Goal: Communication & Community: Answer question/provide support

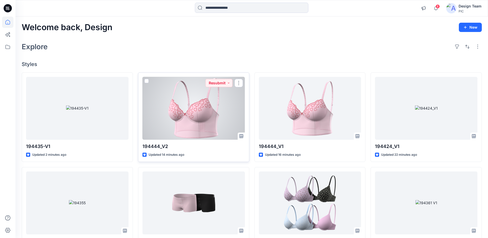
click at [186, 115] on div at bounding box center [193, 108] width 102 height 63
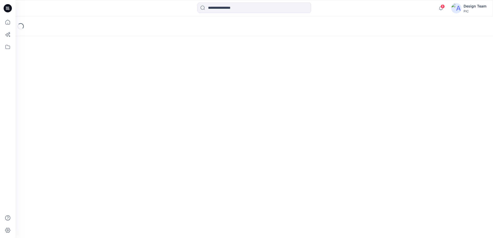
click at [186, 115] on div "Loading..." at bounding box center [253, 128] width 477 height 222
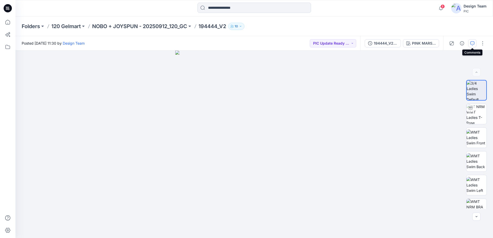
click at [471, 43] on icon "button" at bounding box center [472, 43] width 4 height 4
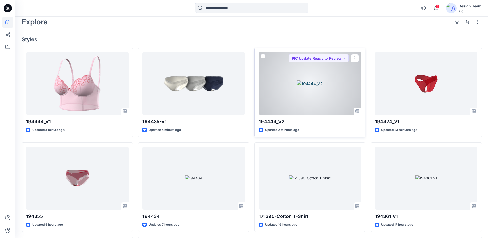
scroll to position [65, 0]
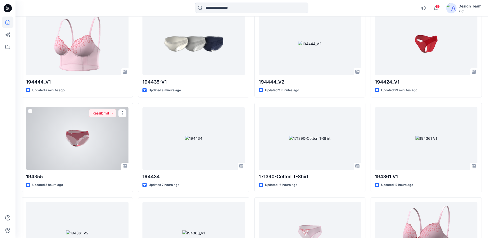
click at [90, 132] on div at bounding box center [77, 138] width 102 height 63
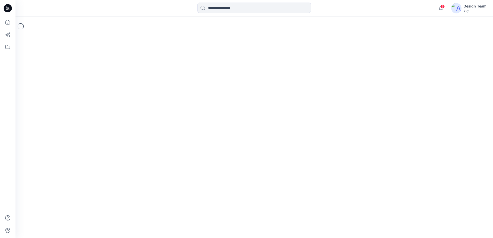
click at [90, 132] on div "Loading..." at bounding box center [253, 128] width 477 height 222
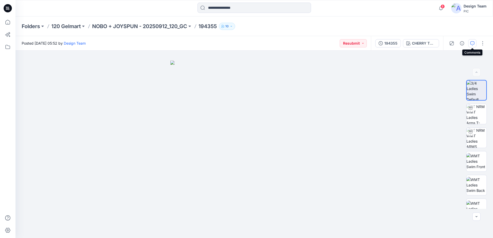
click at [474, 43] on icon "button" at bounding box center [472, 43] width 4 height 4
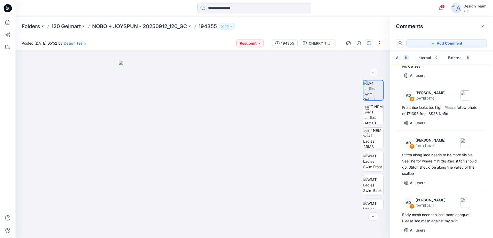
scroll to position [69, 0]
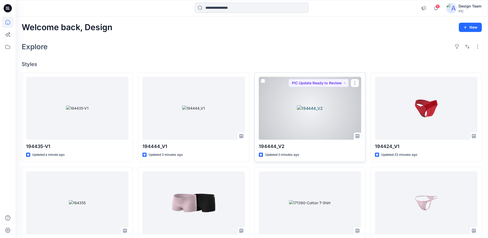
click at [283, 98] on div at bounding box center [310, 108] width 102 height 63
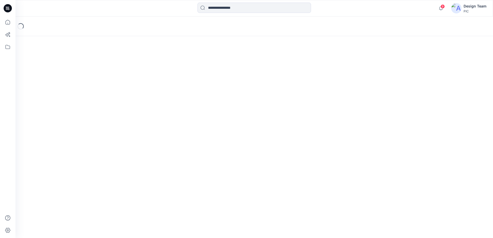
click at [283, 98] on div "Loading..." at bounding box center [253, 128] width 477 height 222
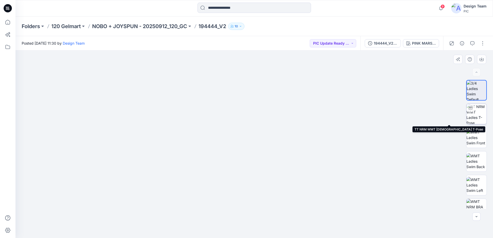
click at [476, 117] on img at bounding box center [476, 114] width 20 height 20
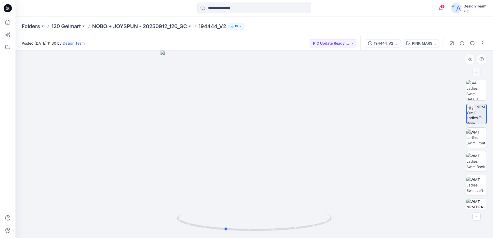
drag, startPoint x: 261, startPoint y: 231, endPoint x: 232, endPoint y: 211, distance: 35.7
click at [232, 211] on div at bounding box center [253, 145] width 477 height 188
drag, startPoint x: 252, startPoint y: 232, endPoint x: 258, endPoint y: 222, distance: 11.1
click at [258, 222] on icon at bounding box center [255, 222] width 156 height 19
click at [476, 137] on img at bounding box center [476, 138] width 20 height 16
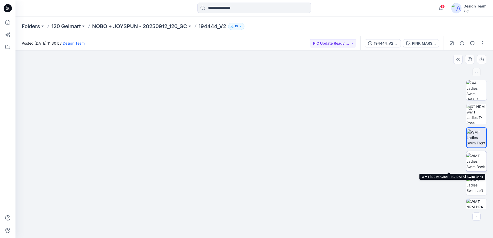
click at [472, 161] on img at bounding box center [476, 161] width 20 height 16
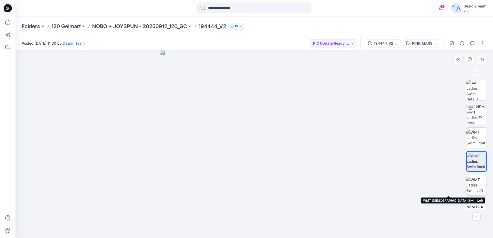
click at [473, 186] on img at bounding box center [476, 185] width 20 height 16
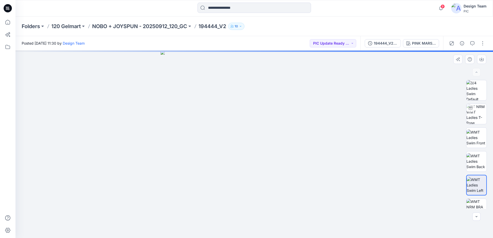
scroll to position [13, 0]
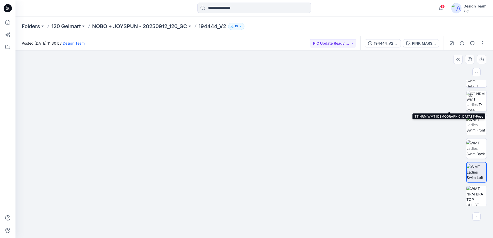
click at [473, 104] on img at bounding box center [476, 101] width 20 height 20
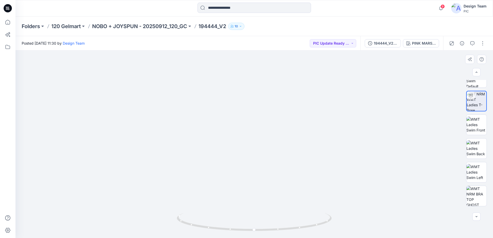
drag, startPoint x: 354, startPoint y: 214, endPoint x: 321, endPoint y: 135, distance: 85.4
click at [321, 135] on img at bounding box center [241, 26] width 503 height 423
drag, startPoint x: 316, startPoint y: 182, endPoint x: 307, endPoint y: 190, distance: 11.9
click at [307, 190] on img at bounding box center [241, 30] width 503 height 417
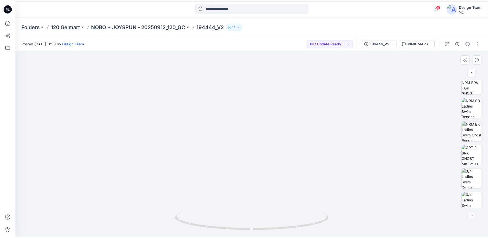
scroll to position [129, 0]
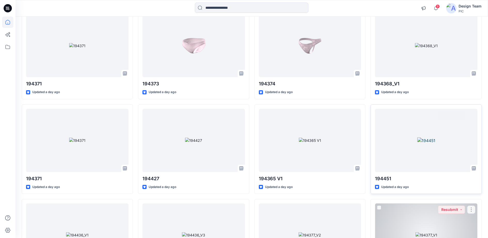
scroll to position [548, 0]
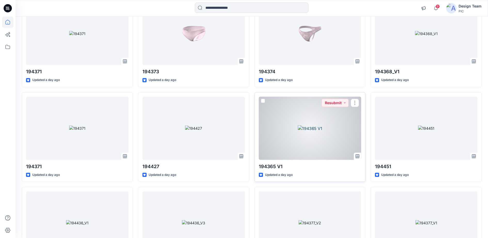
click at [307, 133] on div at bounding box center [310, 128] width 102 height 63
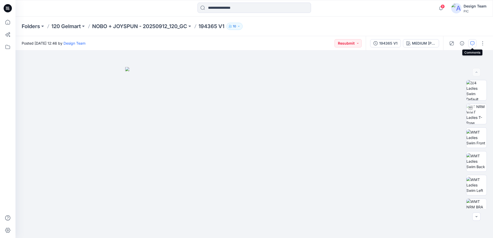
click at [474, 42] on icon "button" at bounding box center [472, 43] width 4 height 4
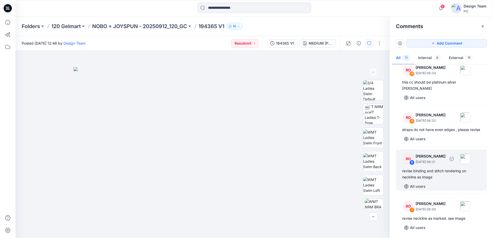
scroll to position [129, 0]
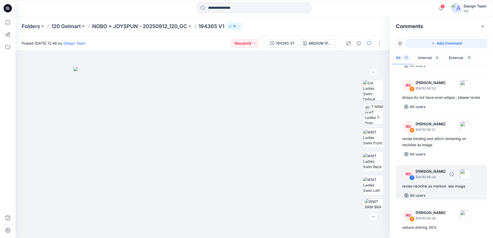
click at [409, 179] on div "RO" at bounding box center [408, 174] width 10 height 10
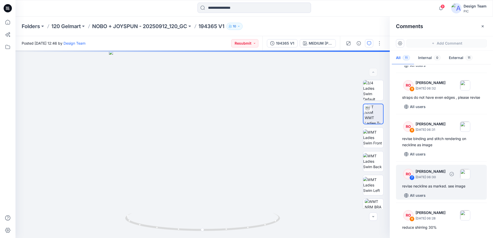
click at [410, 179] on div "RO" at bounding box center [408, 174] width 10 height 10
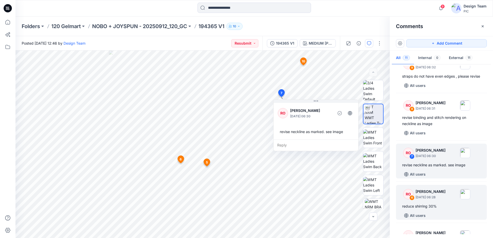
scroll to position [161, 0]
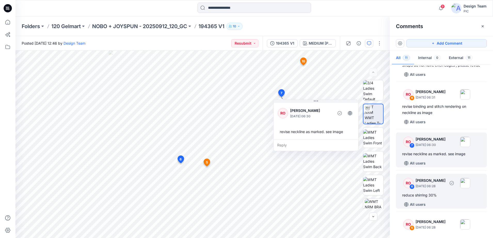
click at [411, 188] on div "RO" at bounding box center [408, 183] width 10 height 10
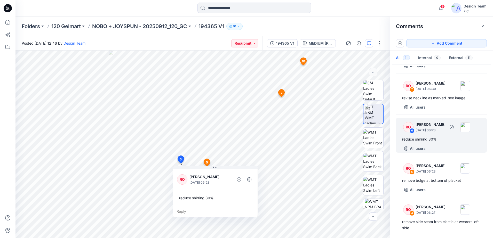
scroll to position [258, 0]
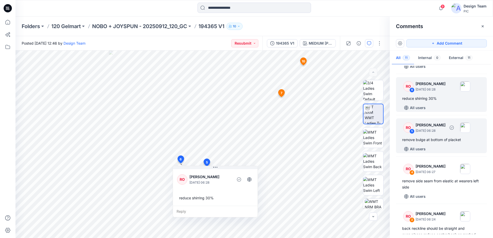
click at [411, 135] on div "RO 5 [PERSON_NAME] [DATE] 06:28" at bounding box center [434, 128] width 71 height 14
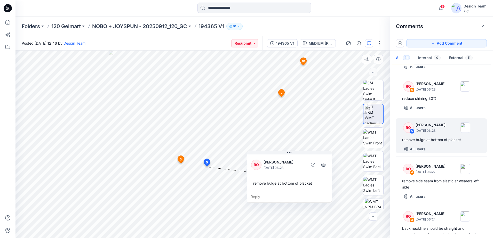
drag, startPoint x: 212, startPoint y: 190, endPoint x: 260, endPoint y: 172, distance: 51.0
click at [260, 172] on div "RO [PERSON_NAME] [DATE] 06:28 remove bulge at bottom of placket" at bounding box center [289, 173] width 85 height 38
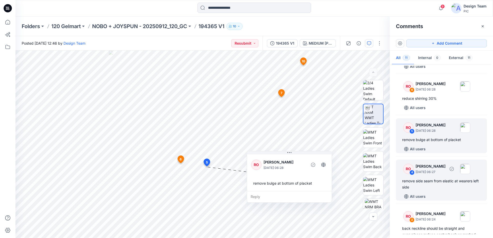
click at [410, 174] on div "RO" at bounding box center [408, 169] width 10 height 10
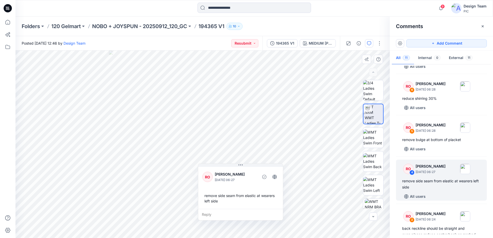
drag, startPoint x: 276, startPoint y: 220, endPoint x: 285, endPoint y: 198, distance: 23.2
click at [282, 199] on div "RO [PERSON_NAME] [DATE] 06:27 remove side seam from elastic at wearers left side" at bounding box center [240, 187] width 85 height 43
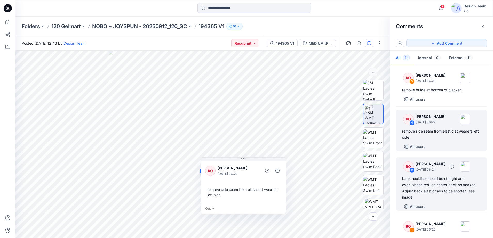
scroll to position [323, 0]
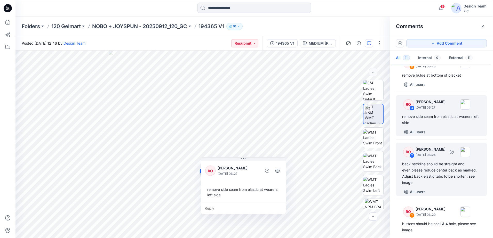
click at [404, 157] on div "RO" at bounding box center [408, 152] width 10 height 10
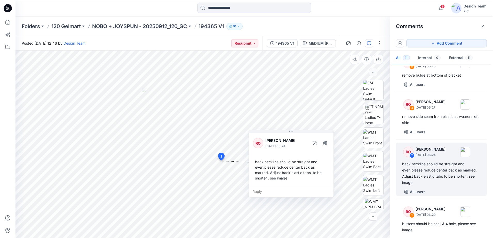
drag, startPoint x: 286, startPoint y: 173, endPoint x: 309, endPoint y: 192, distance: 30.2
click at [309, 192] on div "Reply" at bounding box center [291, 191] width 85 height 11
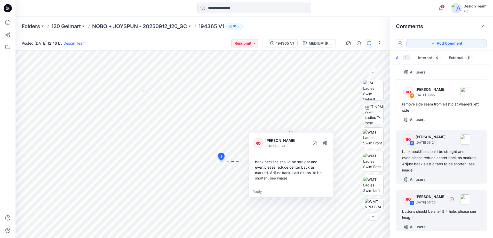
scroll to position [341, 0]
click at [420, 201] on p "[DATE] 06:20" at bounding box center [431, 202] width 30 height 5
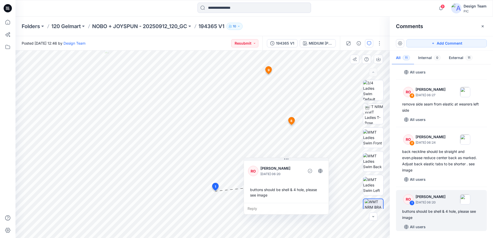
drag, startPoint x: 284, startPoint y: 172, endPoint x: 322, endPoint y: 208, distance: 51.7
click at [322, 208] on div "Reply" at bounding box center [286, 208] width 85 height 11
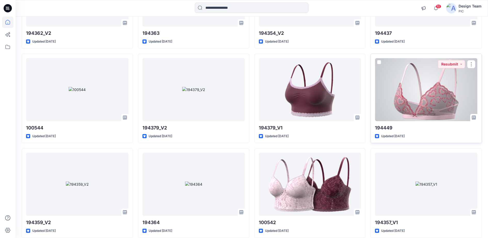
scroll to position [1000, 0]
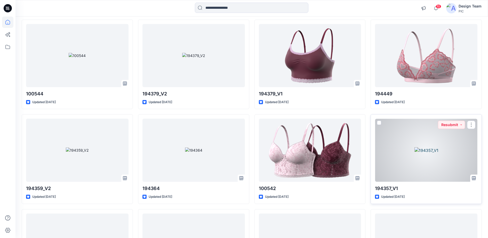
click at [416, 142] on div at bounding box center [426, 150] width 102 height 63
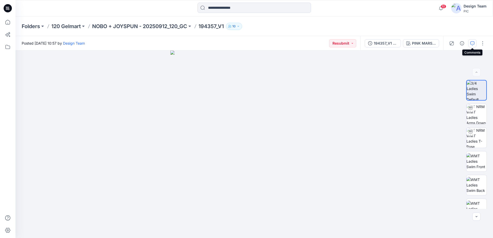
click at [472, 44] on icon "button" at bounding box center [472, 43] width 4 height 4
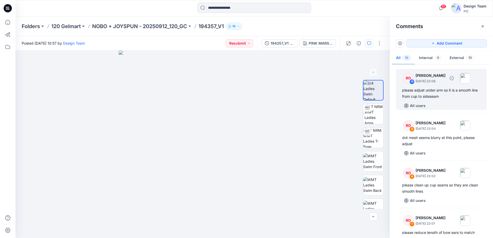
click at [409, 84] on div "RO 10 [PERSON_NAME] [DATE] 23:06" at bounding box center [434, 78] width 71 height 14
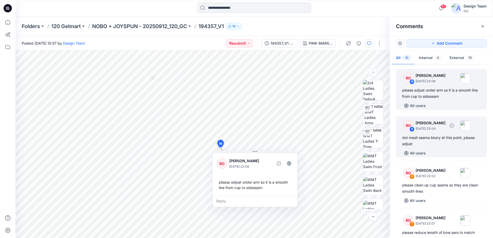
click at [408, 124] on div "RO" at bounding box center [408, 126] width 10 height 10
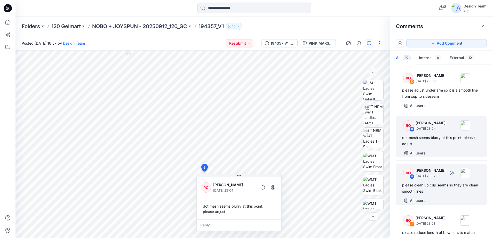
click at [408, 175] on div "RO" at bounding box center [408, 173] width 10 height 10
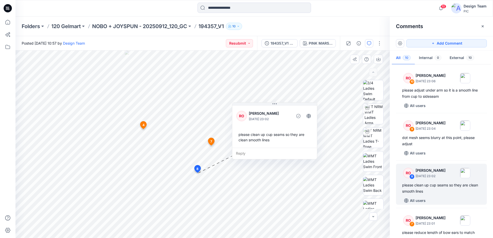
drag, startPoint x: 292, startPoint y: 199, endPoint x: 291, endPoint y: 138, distance: 60.9
click at [291, 148] on div "Reply" at bounding box center [274, 153] width 85 height 11
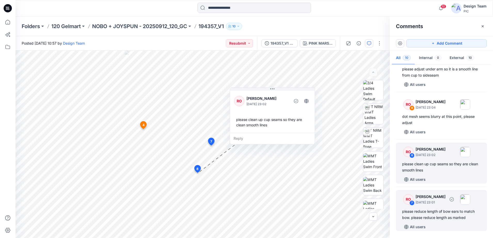
scroll to position [32, 0]
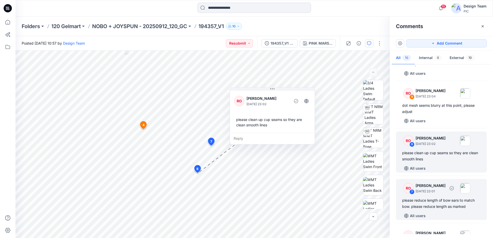
click at [410, 187] on div "RO" at bounding box center [408, 188] width 10 height 10
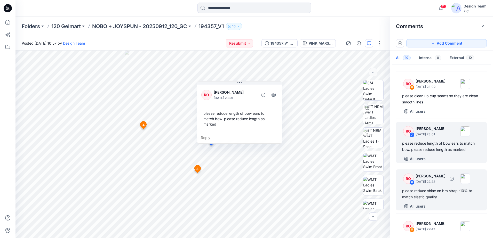
scroll to position [97, 0]
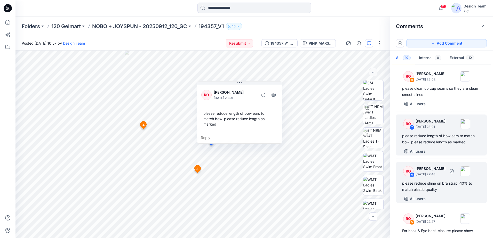
click at [408, 172] on div "RO" at bounding box center [408, 171] width 10 height 10
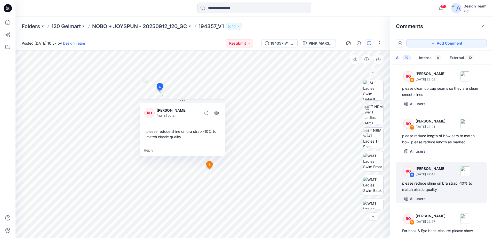
drag, startPoint x: 193, startPoint y: 129, endPoint x: 216, endPoint y: 145, distance: 27.9
click at [216, 145] on div "Reply" at bounding box center [182, 150] width 85 height 11
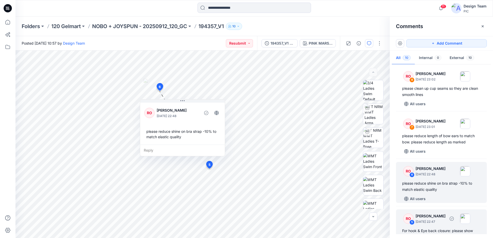
click at [409, 216] on div "RO" at bounding box center [408, 219] width 10 height 10
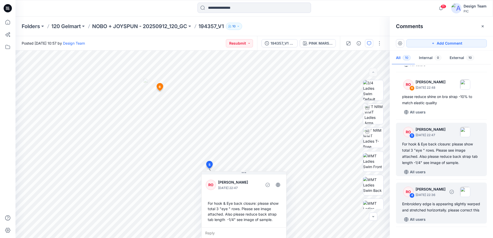
scroll to position [222, 0]
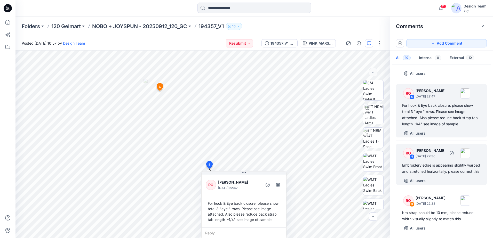
click at [413, 167] on div "Embroidery edge is appearing slightly warped and stretched horizontally. please…" at bounding box center [441, 168] width 78 height 12
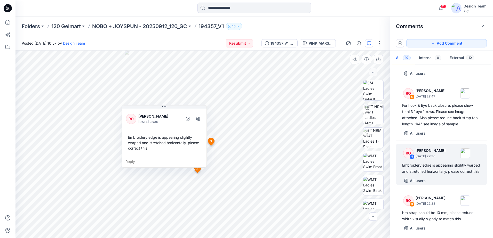
drag, startPoint x: 195, startPoint y: 185, endPoint x: 185, endPoint y: 157, distance: 29.2
click at [185, 157] on div "Reply" at bounding box center [164, 161] width 85 height 11
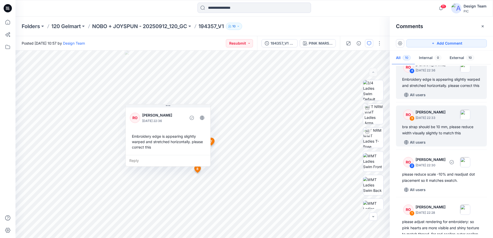
scroll to position [319, 0]
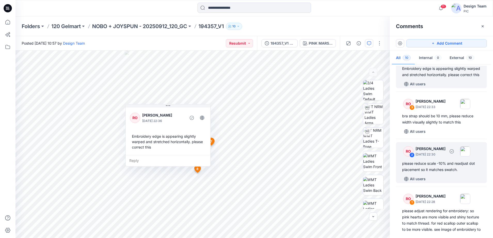
click at [410, 157] on div "RO" at bounding box center [408, 151] width 10 height 10
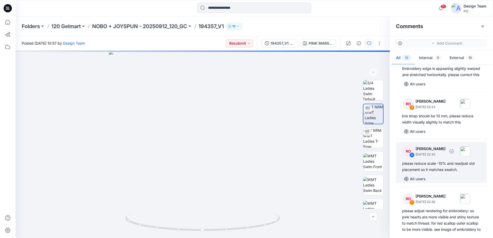
click at [409, 157] on div "RO" at bounding box center [408, 151] width 10 height 10
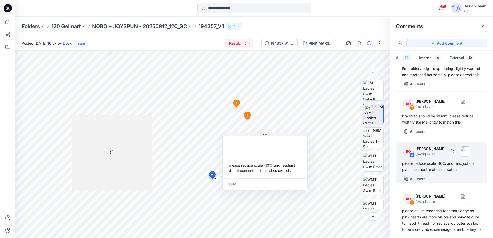
click at [408, 157] on div "RO" at bounding box center [408, 151] width 10 height 10
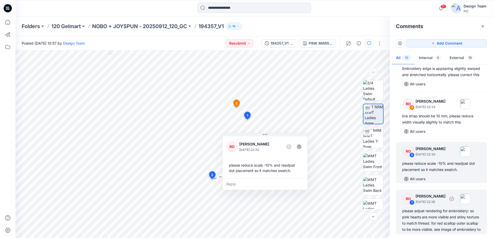
click at [404, 204] on div "RO" at bounding box center [408, 199] width 10 height 10
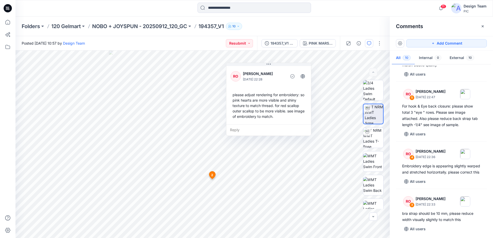
scroll to position [214, 0]
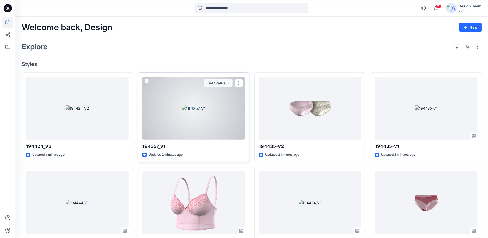
click at [202, 112] on div at bounding box center [193, 108] width 102 height 63
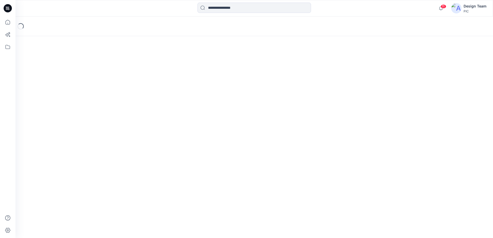
click at [202, 112] on div "Loading..." at bounding box center [253, 128] width 477 height 222
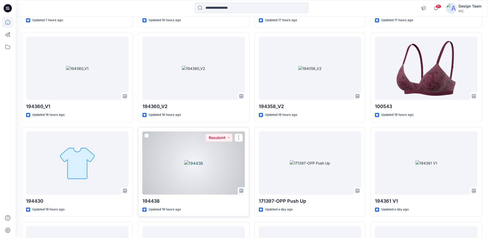
scroll to position [387, 0]
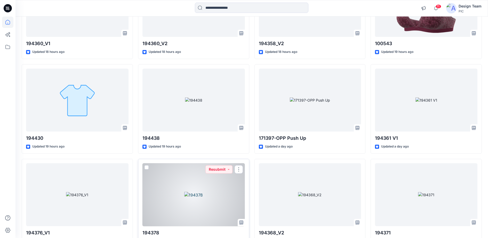
click at [208, 208] on div at bounding box center [193, 194] width 102 height 63
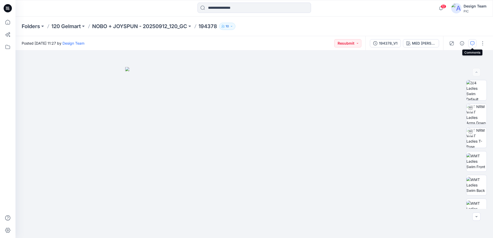
click at [470, 44] on button "button" at bounding box center [472, 43] width 8 height 8
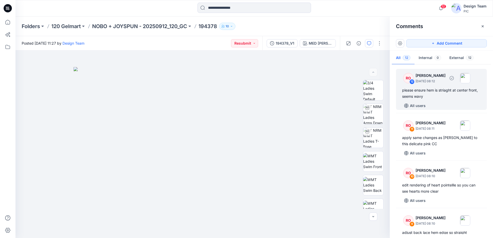
click at [410, 79] on div "RO" at bounding box center [408, 78] width 10 height 10
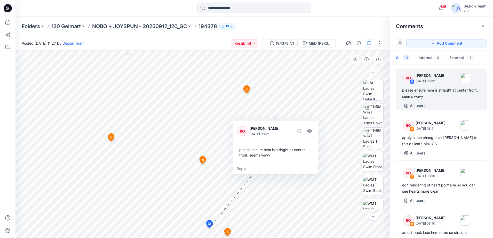
drag, startPoint x: 240, startPoint y: 202, endPoint x: 271, endPoint y: 139, distance: 70.9
click at [271, 139] on div "RO [PERSON_NAME] [DATE] 08:12 please ensure hem is striaght at center front, se…" at bounding box center [275, 141] width 85 height 43
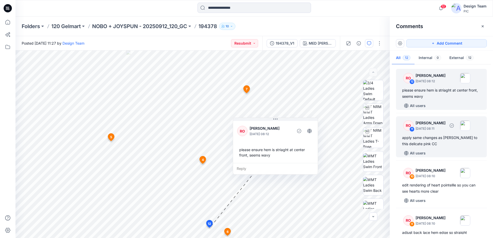
click at [411, 126] on div "RO" at bounding box center [408, 126] width 10 height 10
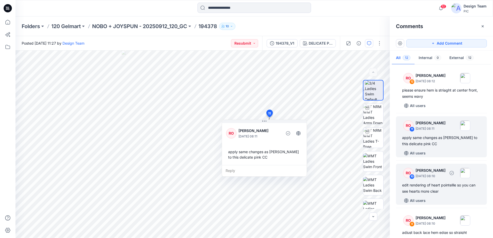
click at [408, 171] on div "RO" at bounding box center [408, 173] width 10 height 10
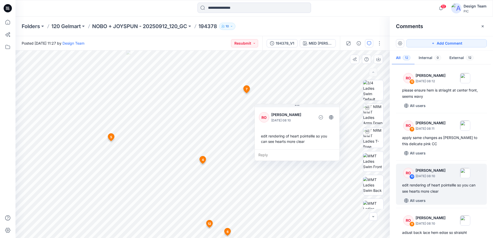
drag, startPoint x: 314, startPoint y: 177, endPoint x: 314, endPoint y: 135, distance: 41.8
click at [314, 135] on div "edit rendering of heart pointellle so you can see hearts more clear" at bounding box center [297, 138] width 76 height 15
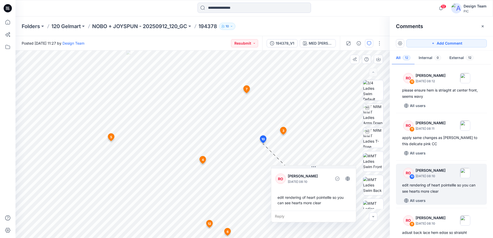
drag, startPoint x: 308, startPoint y: 114, endPoint x: 324, endPoint y: 174, distance: 62.5
click at [324, 174] on p "[PERSON_NAME]" at bounding box center [309, 176] width 42 height 6
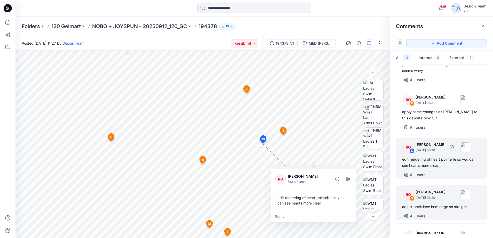
scroll to position [32, 0]
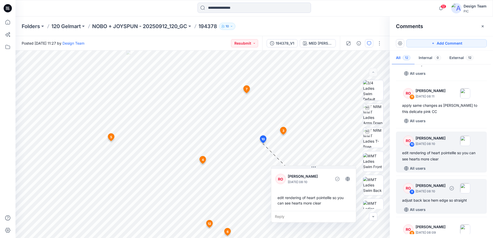
click at [410, 189] on div "RO" at bounding box center [408, 188] width 10 height 10
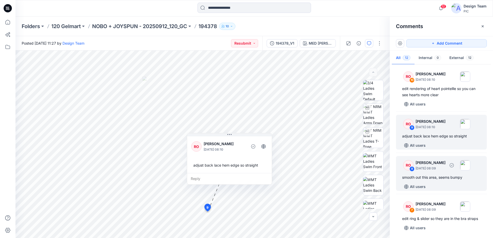
scroll to position [97, 0]
click at [412, 163] on div "RO" at bounding box center [408, 165] width 10 height 10
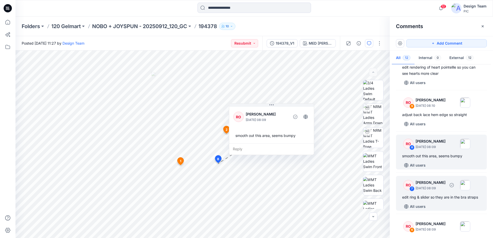
scroll to position [129, 0]
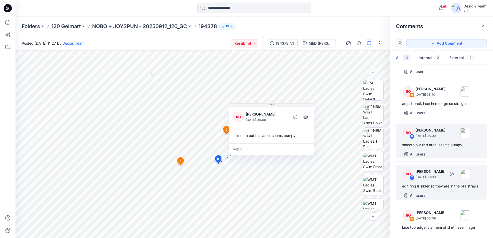
click at [404, 177] on div "RO" at bounding box center [408, 174] width 10 height 10
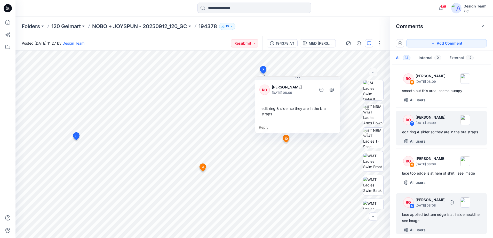
scroll to position [194, 0]
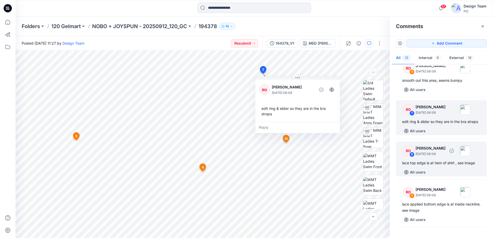
click at [405, 156] on div "RO 6" at bounding box center [408, 151] width 10 height 10
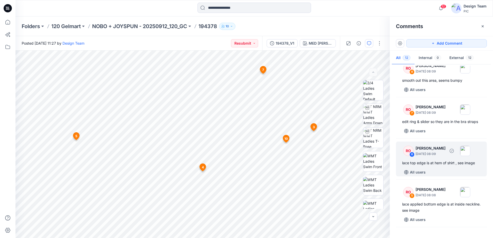
click at [409, 154] on div "RO" at bounding box center [408, 151] width 10 height 10
click at [408, 156] on div "RO" at bounding box center [408, 151] width 10 height 10
click at [417, 157] on div "[PERSON_NAME] [DATE] 08:09" at bounding box center [431, 150] width 30 height 11
drag, startPoint x: 417, startPoint y: 157, endPoint x: 412, endPoint y: 164, distance: 8.4
click at [412, 158] on div "RO 6 [PERSON_NAME] [DATE] 08:09" at bounding box center [434, 151] width 71 height 14
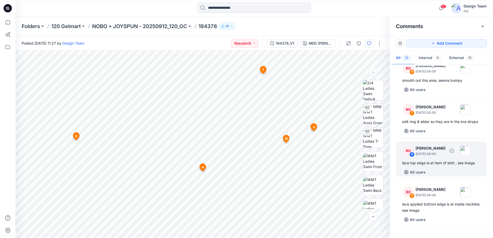
click at [409, 156] on div "RO" at bounding box center [408, 151] width 10 height 10
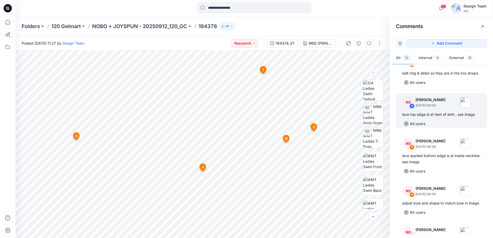
scroll to position [226, 0]
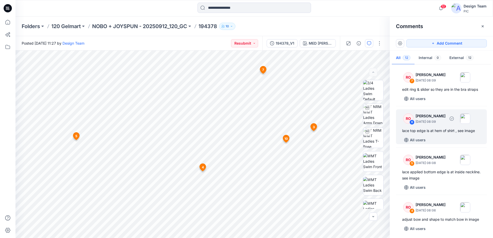
click at [408, 122] on div "RO" at bounding box center [408, 119] width 10 height 10
click at [421, 119] on p "[PERSON_NAME]" at bounding box center [431, 116] width 30 height 6
click at [445, 124] on p "[DATE] 08:09" at bounding box center [431, 121] width 30 height 5
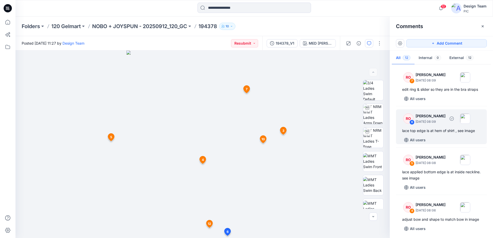
click at [409, 124] on div "RO" at bounding box center [408, 119] width 10 height 10
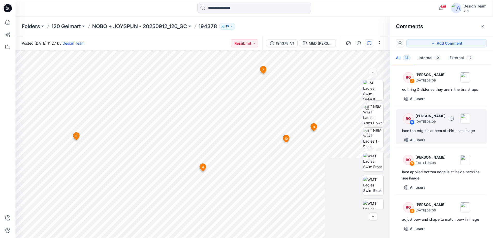
click at [409, 124] on div "RO" at bounding box center [408, 119] width 10 height 10
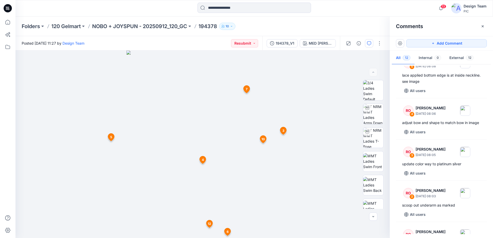
scroll to position [355, 0]
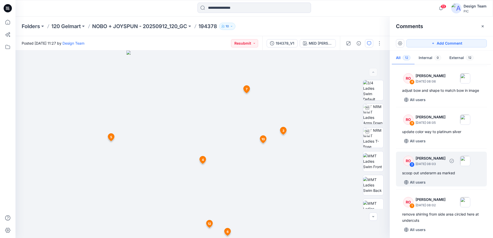
click at [411, 166] on div "RO" at bounding box center [408, 161] width 10 height 10
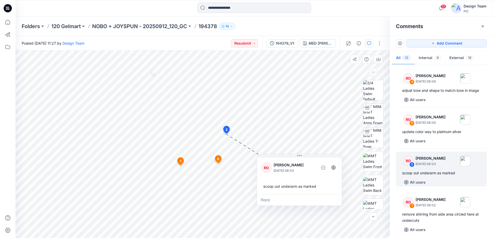
drag, startPoint x: 323, startPoint y: 222, endPoint x: 335, endPoint y: 184, distance: 40.2
click at [335, 184] on div "scoop out underarm as marked" at bounding box center [299, 187] width 76 height 10
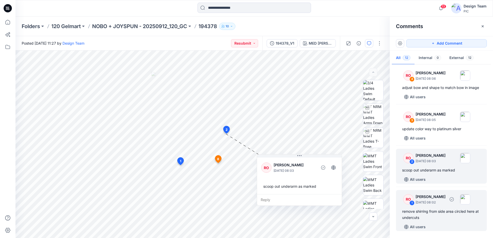
scroll to position [370, 0]
click at [419, 198] on p "[PERSON_NAME]" at bounding box center [431, 197] width 30 height 6
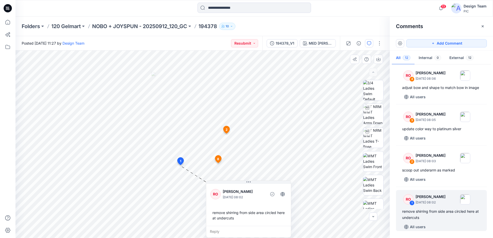
drag, startPoint x: 241, startPoint y: 218, endPoint x: 261, endPoint y: 185, distance: 38.7
click at [261, 185] on div "RO [PERSON_NAME] [DATE] 08:02 remove shirring from side area circled here at un…" at bounding box center [248, 204] width 85 height 43
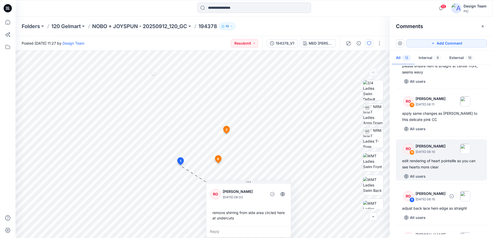
scroll to position [0, 0]
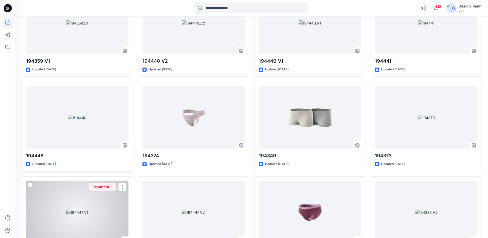
scroll to position [1502, 0]
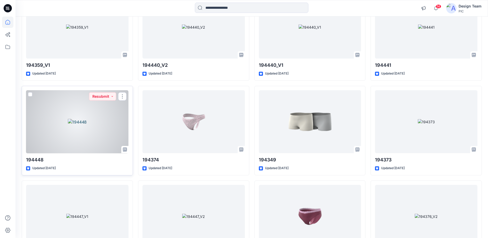
click at [105, 125] on div at bounding box center [77, 121] width 102 height 63
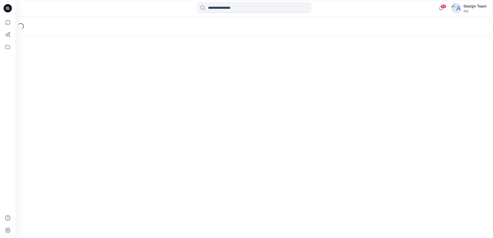
click at [105, 125] on div "Loading..." at bounding box center [253, 128] width 477 height 222
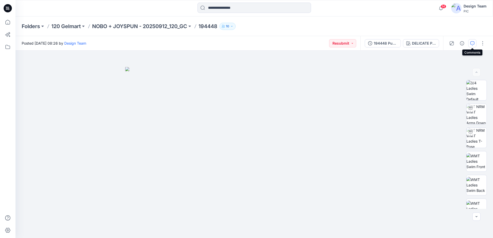
click at [472, 45] on icon "button" at bounding box center [472, 43] width 4 height 4
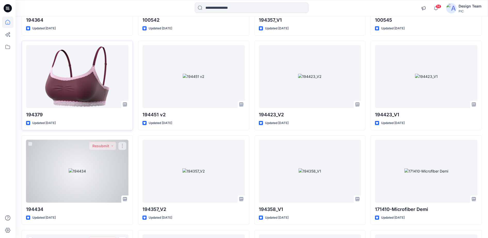
scroll to position [1258, 0]
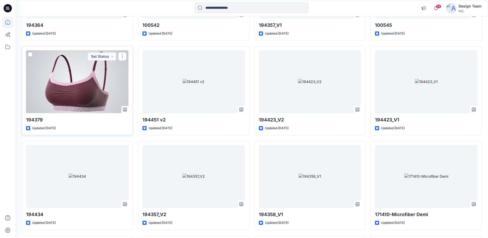
click at [86, 99] on div at bounding box center [77, 81] width 102 height 63
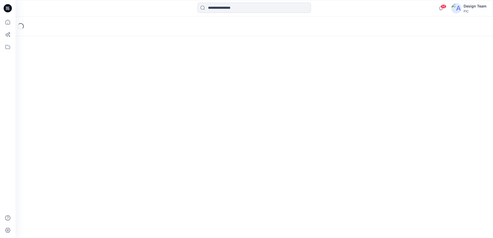
click at [86, 99] on div "Loading..." at bounding box center [253, 128] width 477 height 222
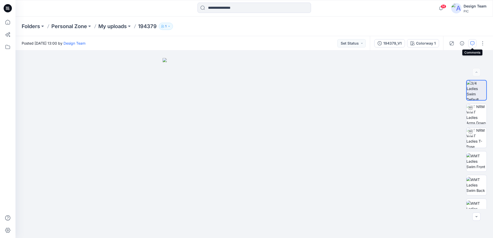
click at [471, 46] on button "button" at bounding box center [472, 43] width 8 height 8
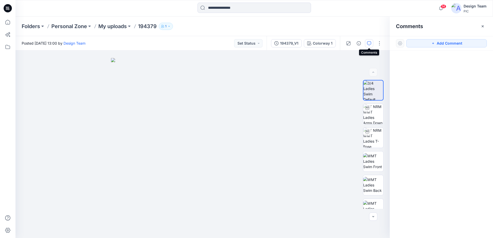
click at [370, 46] on button "button" at bounding box center [369, 43] width 8 height 8
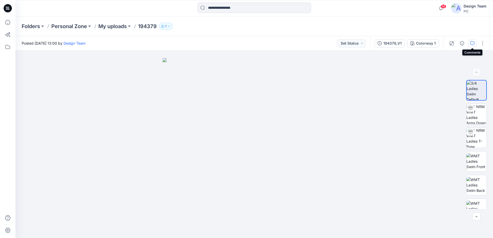
click at [470, 41] on button "button" at bounding box center [472, 43] width 8 height 8
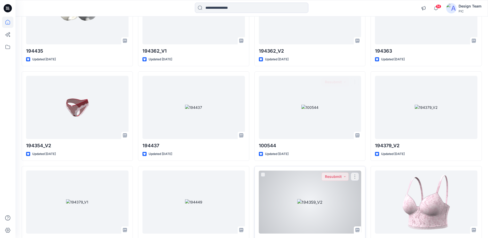
scroll to position [1000, 0]
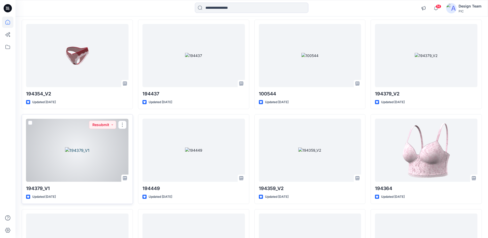
click at [80, 159] on div at bounding box center [77, 150] width 102 height 63
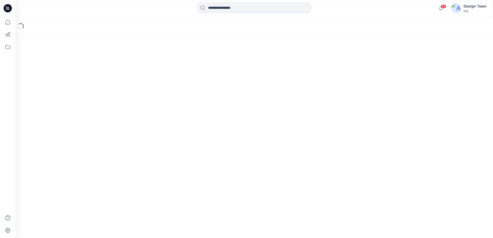
click at [80, 159] on div "Loading..." at bounding box center [253, 128] width 477 height 222
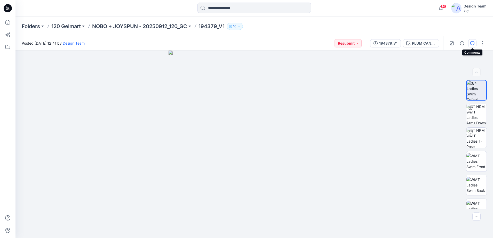
click at [474, 44] on icon "button" at bounding box center [472, 43] width 4 height 4
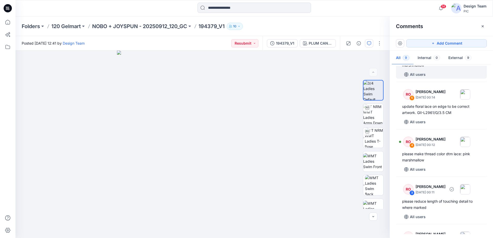
scroll to position [194, 0]
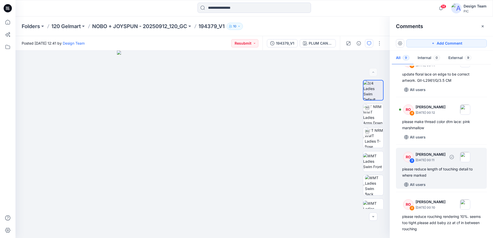
click at [411, 158] on div "RO" at bounding box center [408, 157] width 10 height 10
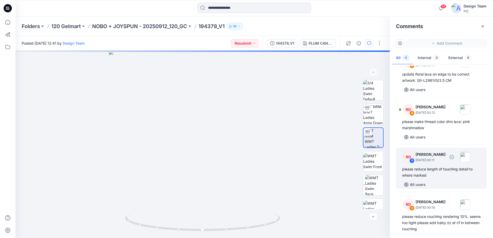
click at [408, 159] on div "RO" at bounding box center [408, 157] width 10 height 10
click at [431, 155] on p "[PERSON_NAME]" at bounding box center [431, 155] width 30 height 6
drag, startPoint x: 431, startPoint y: 155, endPoint x: 428, endPoint y: 157, distance: 3.5
click at [428, 157] on p "[PERSON_NAME]" at bounding box center [431, 155] width 30 height 6
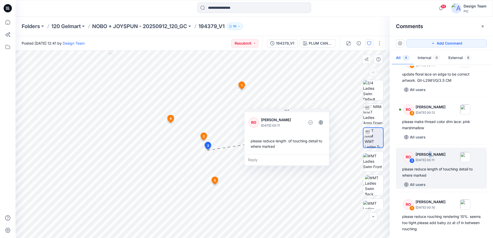
click at [291, 123] on p "[DATE] 00:11" at bounding box center [282, 125] width 42 height 5
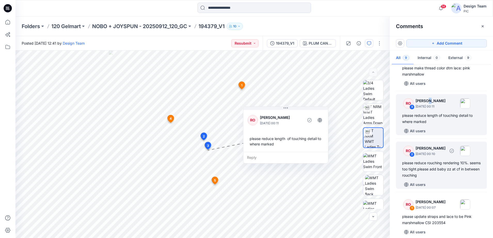
scroll to position [252, 0]
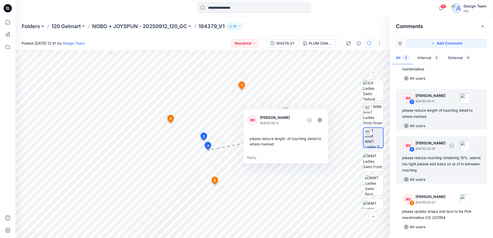
click at [424, 141] on p "[PERSON_NAME]" at bounding box center [431, 143] width 30 height 6
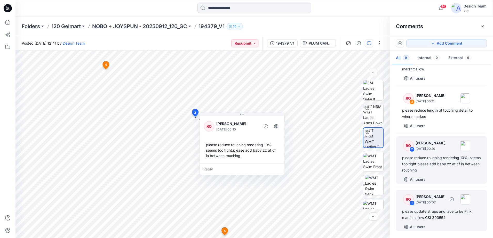
click at [428, 200] on p "[PERSON_NAME]" at bounding box center [431, 197] width 30 height 6
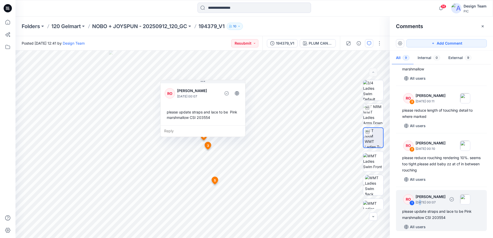
click at [421, 203] on p "[DATE] 00:07" at bounding box center [431, 202] width 30 height 5
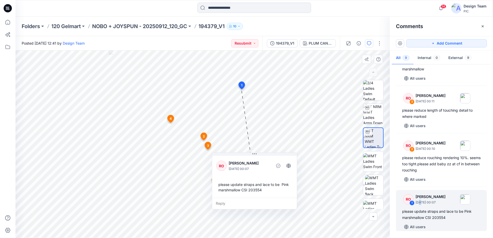
drag, startPoint x: 215, startPoint y: 130, endPoint x: 230, endPoint y: 175, distance: 47.3
click at [263, 198] on div "Reply" at bounding box center [254, 203] width 85 height 11
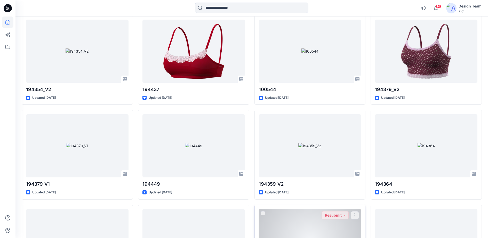
scroll to position [1000, 0]
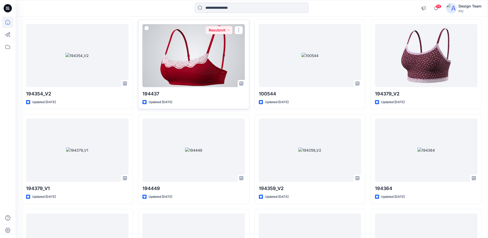
click at [194, 69] on div at bounding box center [193, 55] width 102 height 63
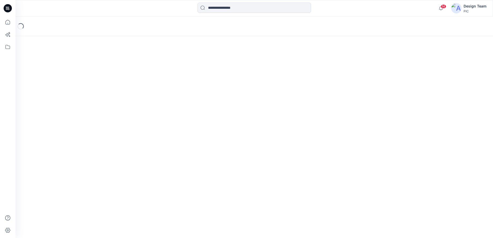
click at [194, 69] on div "Loading..." at bounding box center [253, 128] width 477 height 222
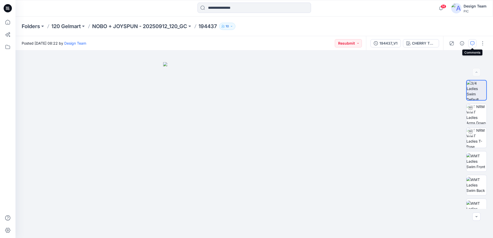
click at [472, 44] on icon "button" at bounding box center [472, 43] width 4 height 4
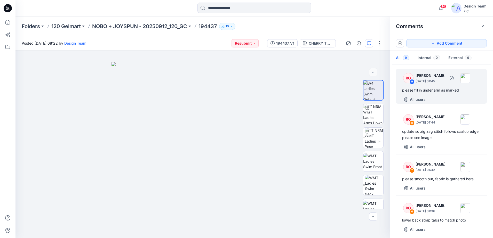
click at [411, 83] on div "9" at bounding box center [411, 81] width 5 height 5
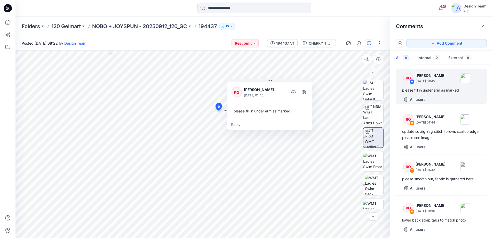
drag, startPoint x: 276, startPoint y: 122, endPoint x: 295, endPoint y: 123, distance: 18.6
click at [295, 123] on div "Reply" at bounding box center [269, 124] width 85 height 11
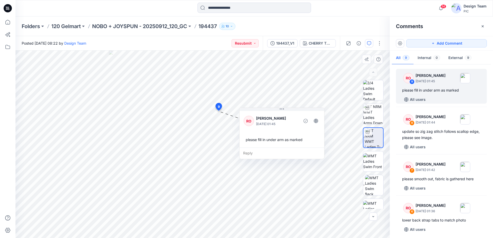
drag, startPoint x: 275, startPoint y: 126, endPoint x: 287, endPoint y: 158, distance: 34.0
click at [287, 156] on div "Reply" at bounding box center [282, 153] width 85 height 11
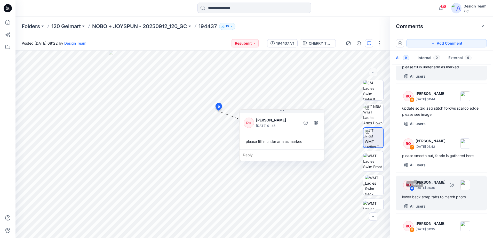
scroll to position [32, 0]
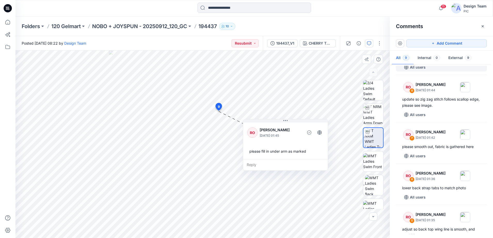
drag, startPoint x: 284, startPoint y: 154, endPoint x: 287, endPoint y: 164, distance: 10.2
click at [287, 164] on div "Reply" at bounding box center [285, 164] width 85 height 11
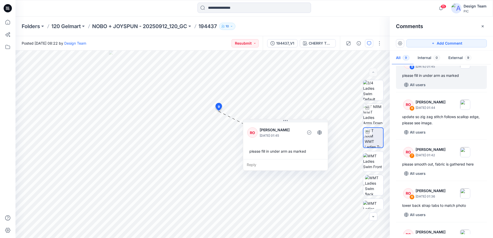
scroll to position [0, 0]
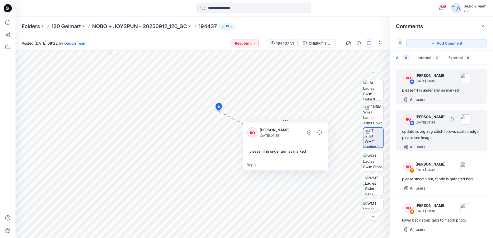
click at [409, 125] on div "RO 8 [PERSON_NAME] [DATE] 01:44" at bounding box center [434, 119] width 71 height 14
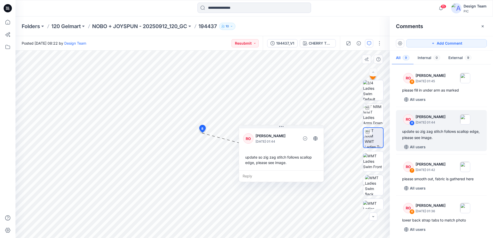
drag, startPoint x: 269, startPoint y: 185, endPoint x: 313, endPoint y: 175, distance: 45.5
click at [313, 175] on div "Reply" at bounding box center [281, 176] width 85 height 11
drag, startPoint x: 316, startPoint y: 174, endPoint x: 312, endPoint y: 170, distance: 5.5
click at [312, 171] on div "Reply" at bounding box center [281, 176] width 85 height 11
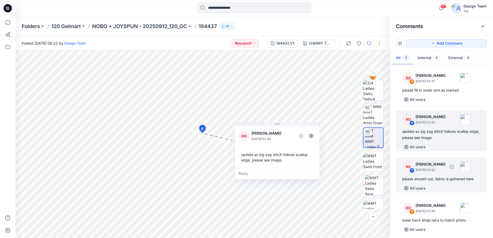
click at [421, 169] on p "[DATE] 01:42" at bounding box center [431, 170] width 30 height 5
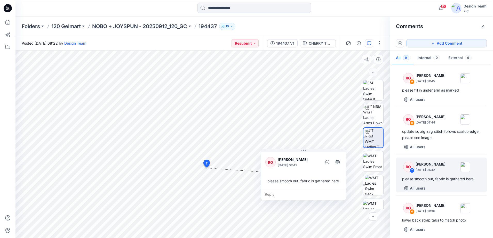
drag, startPoint x: 259, startPoint y: 150, endPoint x: 331, endPoint y: 196, distance: 85.7
click at [331, 196] on div "Reply" at bounding box center [303, 194] width 85 height 11
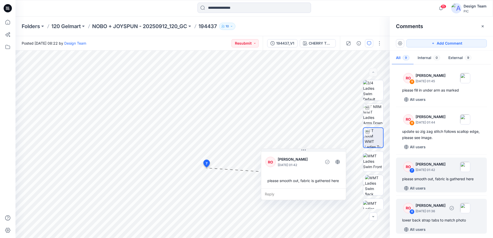
click at [441, 210] on p "[DATE] 01:36" at bounding box center [431, 211] width 30 height 5
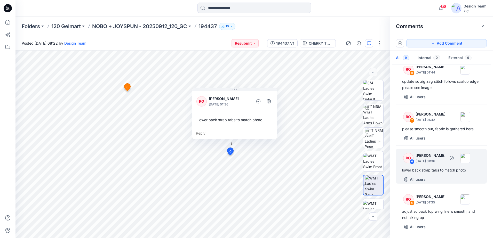
scroll to position [97, 0]
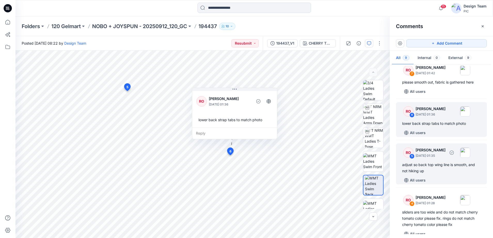
click at [411, 171] on div "adjust so back top wing line is smooth, and not hiking up" at bounding box center [441, 168] width 78 height 12
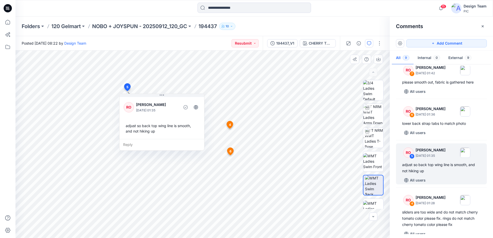
drag, startPoint x: 187, startPoint y: 141, endPoint x: 201, endPoint y: 154, distance: 18.8
click at [197, 150] on div "Reply" at bounding box center [162, 144] width 85 height 11
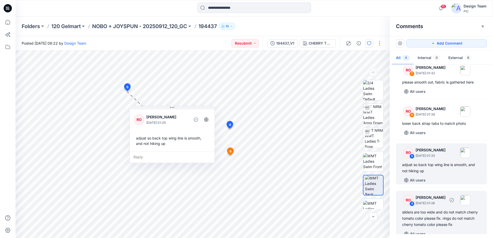
click at [420, 202] on p "[DATE] 01:28" at bounding box center [431, 203] width 30 height 5
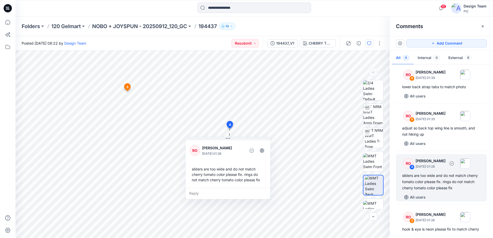
scroll to position [165, 0]
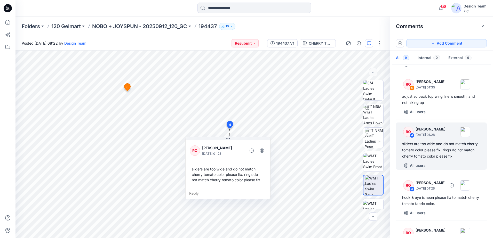
click at [430, 195] on div "hook & eye is neon please fix to match cherry tomato fabric color." at bounding box center [441, 201] width 78 height 12
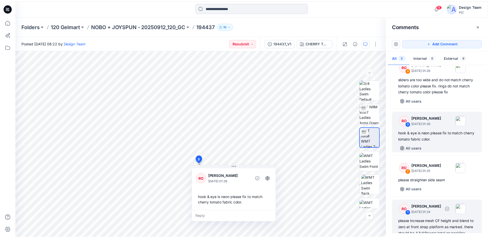
scroll to position [259, 0]
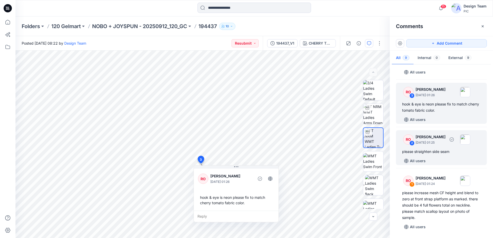
click at [406, 149] on div "please straighten side seam" at bounding box center [441, 152] width 78 height 6
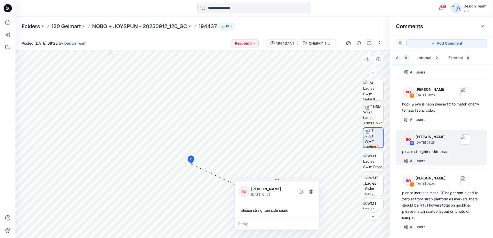
drag, startPoint x: 260, startPoint y: 207, endPoint x: 312, endPoint y: 219, distance: 53.1
click at [312, 219] on div "Reply" at bounding box center [277, 223] width 85 height 11
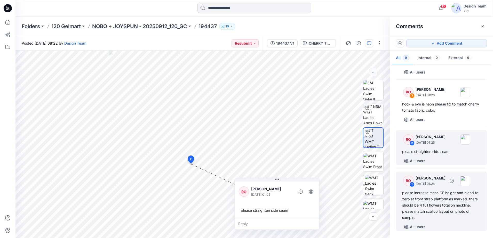
click at [427, 189] on div "RO 1 [PERSON_NAME] [DATE] 01:24 please increase mesh CF height and blend to zer…" at bounding box center [441, 202] width 91 height 60
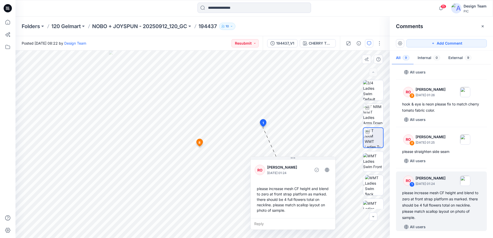
drag, startPoint x: 281, startPoint y: 150, endPoint x: 320, endPoint y: 226, distance: 85.3
click at [320, 226] on div "Reply" at bounding box center [293, 223] width 85 height 11
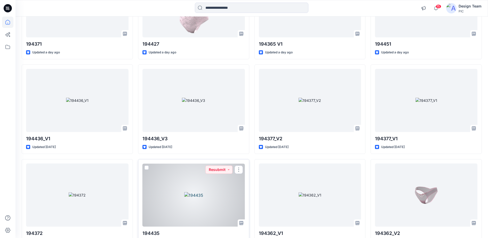
scroll to position [746, 0]
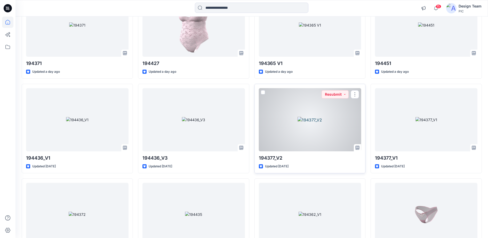
click at [299, 131] on div at bounding box center [310, 119] width 102 height 63
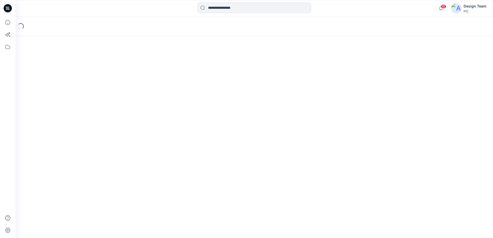
click at [299, 131] on div "Loading..." at bounding box center [253, 128] width 477 height 222
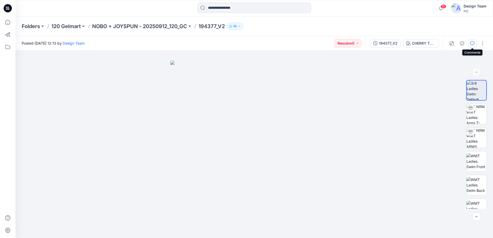
click at [473, 43] on icon "button" at bounding box center [472, 43] width 4 height 4
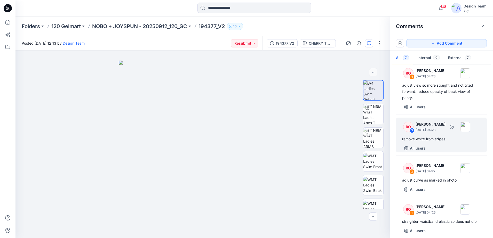
scroll to position [129, 0]
click at [419, 140] on div "remove white from edges" at bounding box center [441, 139] width 78 height 6
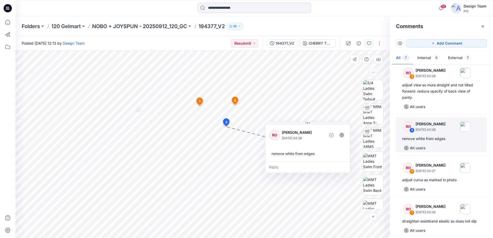
drag, startPoint x: 256, startPoint y: 174, endPoint x: 337, endPoint y: 157, distance: 83.2
click at [337, 157] on div "remove white from edges" at bounding box center [307, 154] width 76 height 10
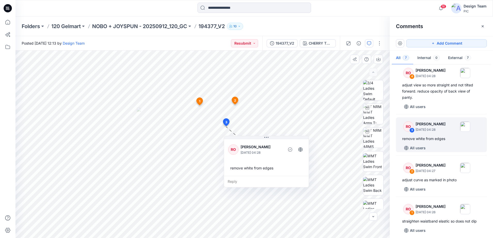
drag, startPoint x: 332, startPoint y: 151, endPoint x: 291, endPoint y: 165, distance: 43.8
click at [291, 165] on div "remove white from edges" at bounding box center [266, 168] width 76 height 10
drag, startPoint x: 286, startPoint y: 163, endPoint x: 290, endPoint y: 164, distance: 4.1
click at [290, 164] on div "RO [PERSON_NAME] [DATE] 04:28 remove white from edges" at bounding box center [270, 159] width 85 height 38
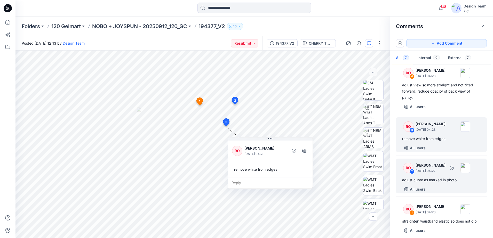
click at [406, 171] on div "RO" at bounding box center [408, 168] width 10 height 10
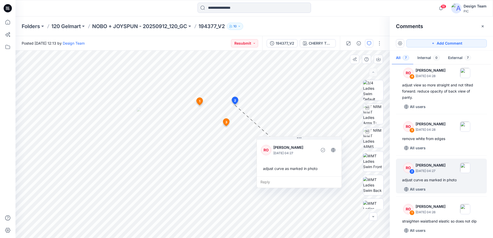
drag, startPoint x: 265, startPoint y: 129, endPoint x: 324, endPoint y: 181, distance: 79.4
click at [324, 181] on div "Reply" at bounding box center [299, 182] width 85 height 11
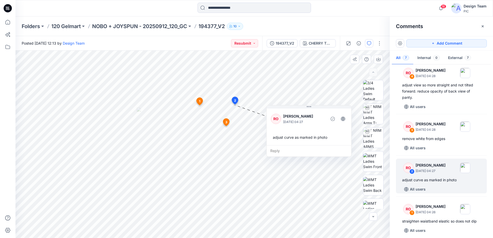
drag, startPoint x: 307, startPoint y: 180, endPoint x: 317, endPoint y: 149, distance: 32.7
click at [317, 149] on div "Reply" at bounding box center [309, 150] width 85 height 11
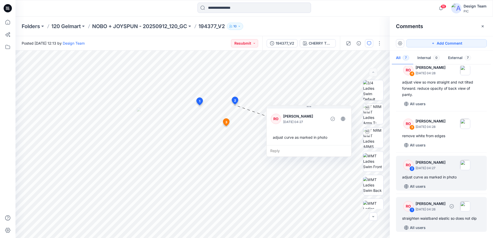
scroll to position [133, 0]
click at [419, 205] on p "[PERSON_NAME]" at bounding box center [431, 203] width 30 height 6
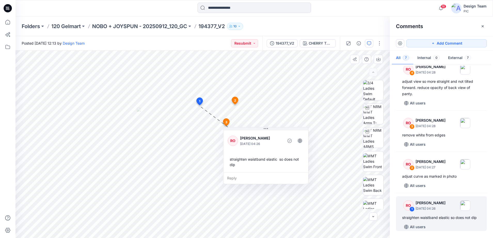
drag, startPoint x: 250, startPoint y: 155, endPoint x: 281, endPoint y: 174, distance: 37.2
click at [281, 174] on div "Reply" at bounding box center [266, 178] width 85 height 11
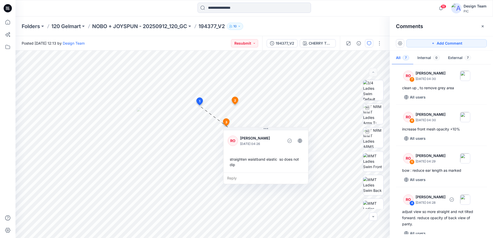
scroll to position [0, 0]
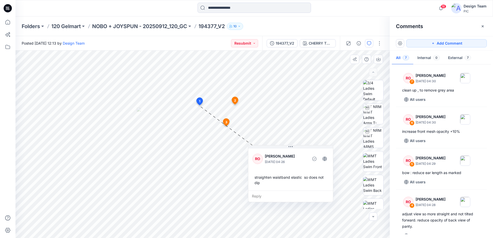
drag, startPoint x: 272, startPoint y: 193, endPoint x: 275, endPoint y: 196, distance: 4.3
click at [275, 196] on div "Reply" at bounding box center [290, 196] width 85 height 11
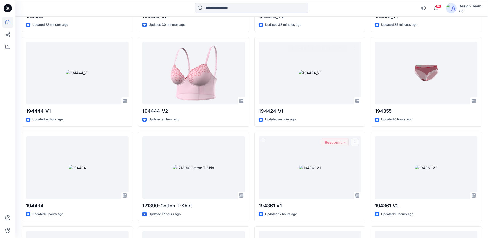
scroll to position [290, 0]
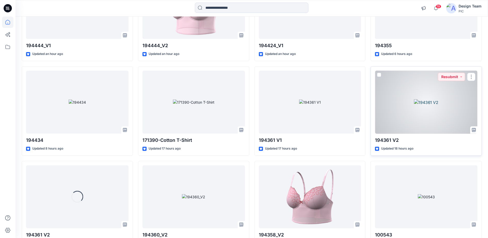
click at [420, 95] on div at bounding box center [426, 102] width 102 height 63
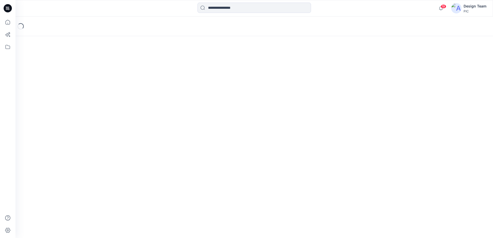
click at [420, 95] on div "Loading..." at bounding box center [253, 128] width 477 height 222
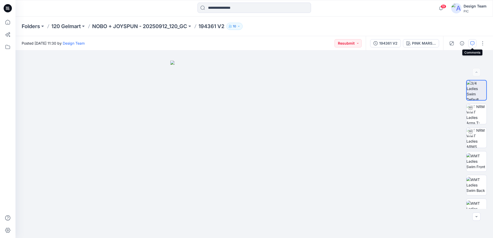
click at [472, 41] on button "button" at bounding box center [472, 43] width 8 height 8
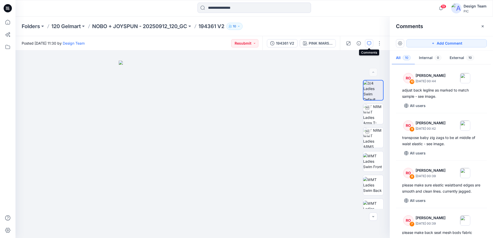
click at [367, 40] on button "button" at bounding box center [369, 43] width 8 height 8
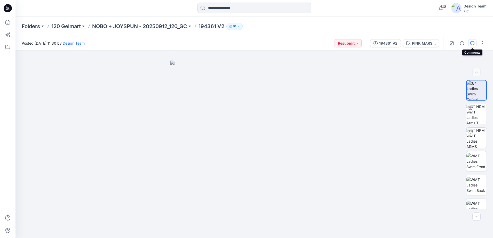
click at [470, 42] on button "button" at bounding box center [472, 43] width 8 height 8
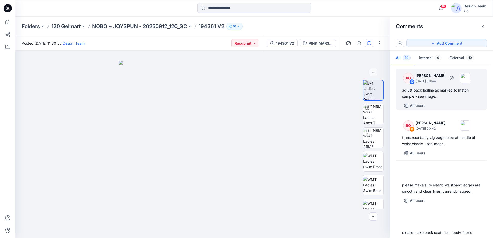
click at [434, 98] on div "adjust back legline as marked to match sample - see image." at bounding box center [441, 93] width 78 height 12
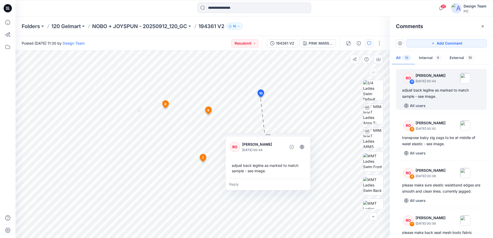
drag, startPoint x: 310, startPoint y: 86, endPoint x: 282, endPoint y: 174, distance: 91.7
click at [282, 174] on div "adjust back legline as marked to match sample - see image." at bounding box center [268, 168] width 76 height 15
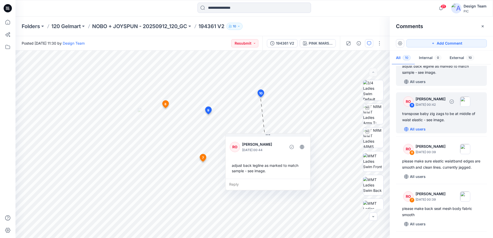
scroll to position [65, 0]
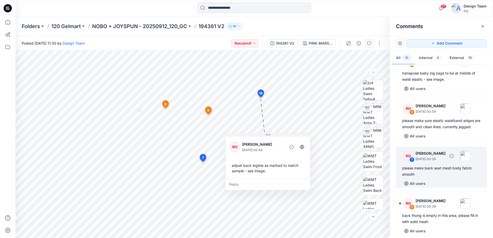
click at [433, 171] on div "RO 7 [PERSON_NAME] [DATE] 00:39 please make back seat mesh body fabric smooth A…" at bounding box center [441, 167] width 91 height 41
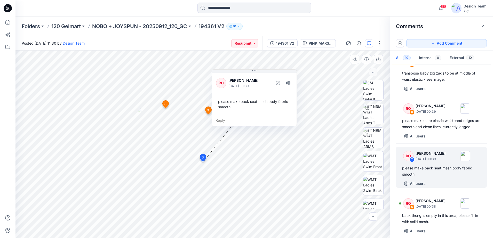
drag, startPoint x: 312, startPoint y: 190, endPoint x: 282, endPoint y: 114, distance: 82.3
click at [282, 114] on div "RO [PERSON_NAME] [DATE] 00:39 please make back seat mesh body fabric smooth" at bounding box center [254, 93] width 85 height 43
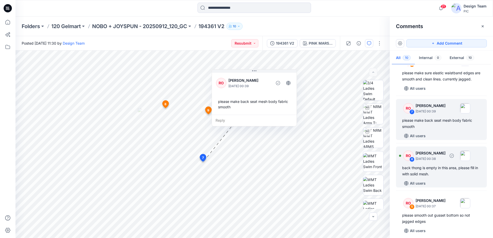
scroll to position [129, 0]
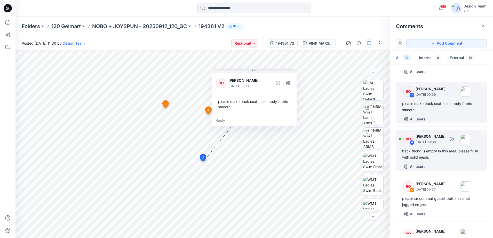
click at [419, 145] on p "[DATE] 00:38" at bounding box center [431, 142] width 30 height 5
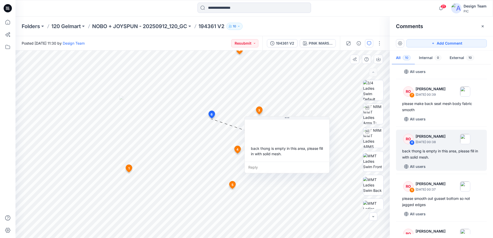
drag, startPoint x: 283, startPoint y: 136, endPoint x: 295, endPoint y: 166, distance: 32.3
click at [295, 166] on div "Reply" at bounding box center [287, 167] width 85 height 11
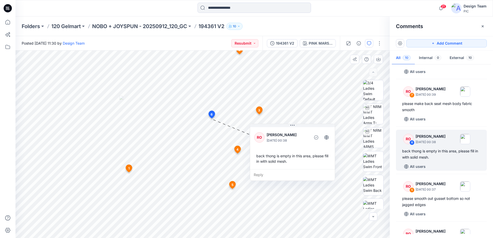
drag, startPoint x: 303, startPoint y: 169, endPoint x: 307, endPoint y: 174, distance: 6.5
click at [307, 174] on div "Reply" at bounding box center [292, 174] width 85 height 11
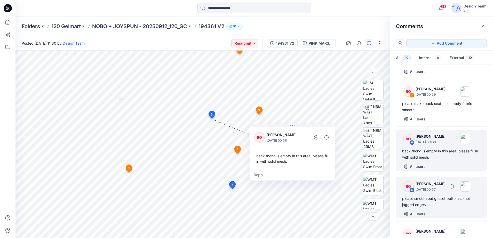
click at [412, 192] on div "RO" at bounding box center [408, 186] width 10 height 10
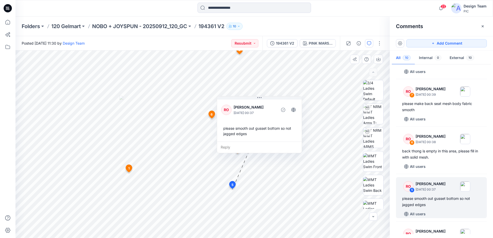
drag, startPoint x: 280, startPoint y: 200, endPoint x: 272, endPoint y: 104, distance: 96.1
click at [272, 104] on p "[PERSON_NAME]" at bounding box center [255, 107] width 42 height 6
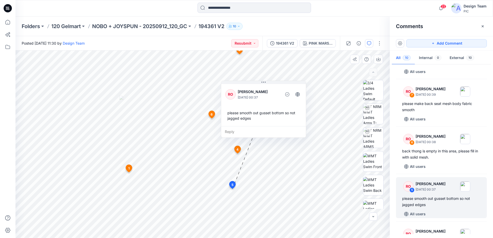
drag, startPoint x: 276, startPoint y: 129, endPoint x: 293, endPoint y: 122, distance: 18.6
click at [293, 122] on div "please smooth out gusset bottom so not jagged edges" at bounding box center [263, 115] width 76 height 15
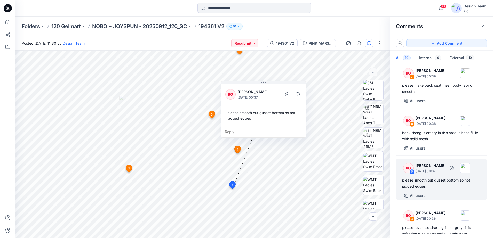
scroll to position [161, 0]
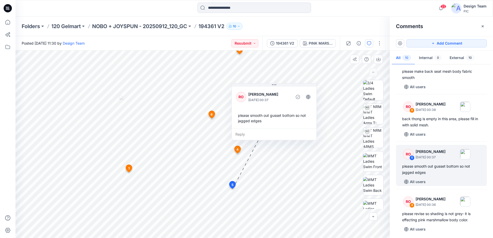
drag, startPoint x: 301, startPoint y: 123, endPoint x: 313, endPoint y: 126, distance: 12.5
click at [313, 126] on div "RO [PERSON_NAME] [DATE] 00:37 please smooth out gusset bottom so not jagged edg…" at bounding box center [274, 107] width 85 height 43
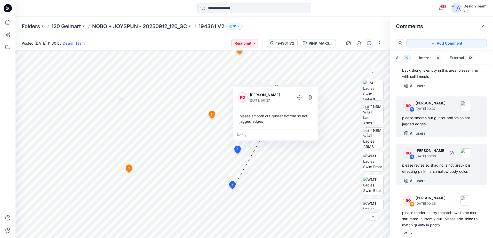
scroll to position [226, 0]
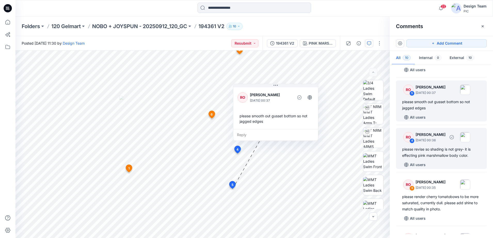
click at [424, 144] on div "RO 4 [PERSON_NAME] [DATE] 00:36" at bounding box center [434, 137] width 71 height 14
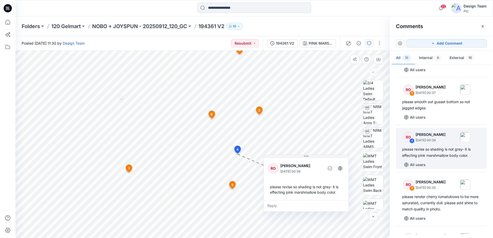
drag, startPoint x: 288, startPoint y: 202, endPoint x: 325, endPoint y: 201, distance: 37.4
click at [323, 201] on div "Reply" at bounding box center [306, 205] width 85 height 11
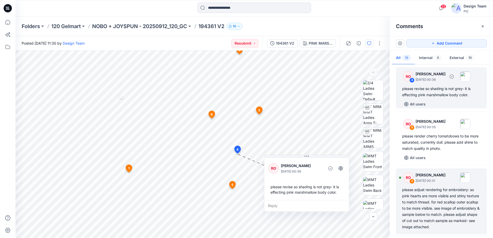
scroll to position [290, 0]
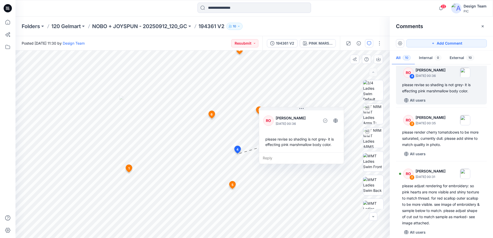
drag, startPoint x: 343, startPoint y: 214, endPoint x: 338, endPoint y: 160, distance: 54.1
click at [338, 160] on div "Reply" at bounding box center [301, 158] width 85 height 11
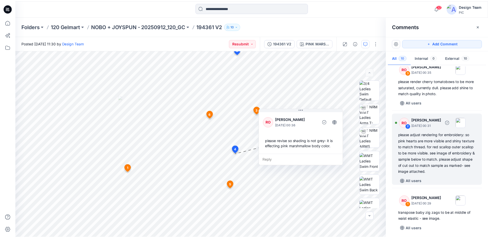
scroll to position [349, 0]
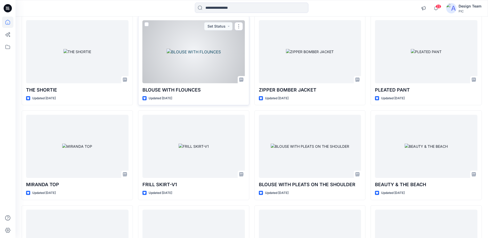
scroll to position [3426, 0]
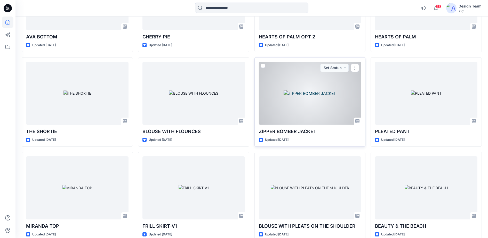
click at [305, 99] on div at bounding box center [310, 93] width 102 height 63
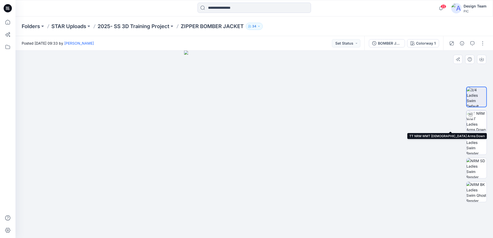
drag, startPoint x: 481, startPoint y: 116, endPoint x: 478, endPoint y: 117, distance: 2.9
click at [480, 116] on img at bounding box center [476, 121] width 20 height 20
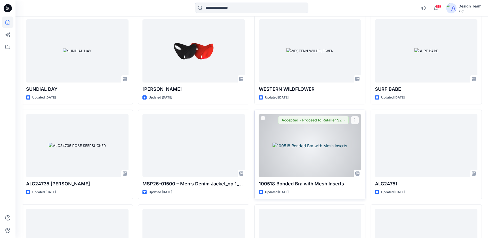
scroll to position [8316, 0]
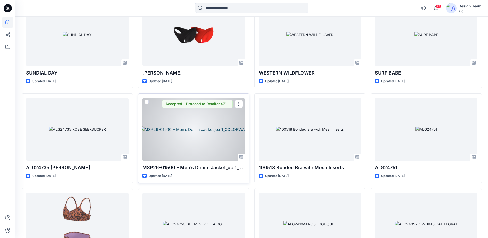
click at [182, 139] on div at bounding box center [193, 129] width 102 height 63
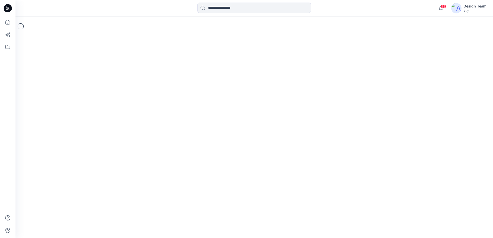
click at [182, 139] on div "Loading..." at bounding box center [253, 128] width 477 height 222
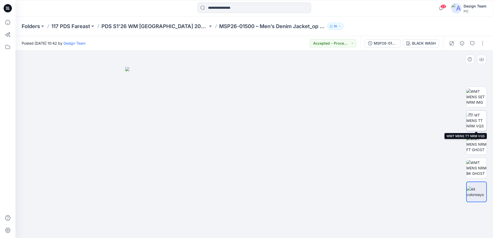
click at [478, 123] on img at bounding box center [476, 121] width 20 height 16
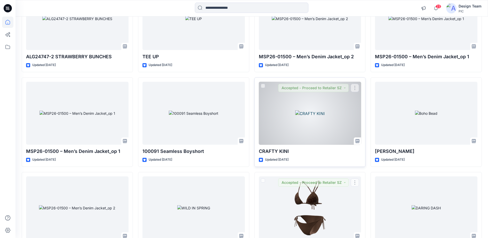
scroll to position [8889, 0]
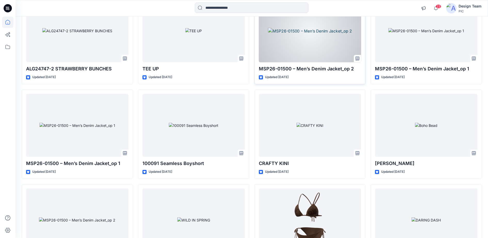
click at [314, 45] on div at bounding box center [310, 30] width 102 height 63
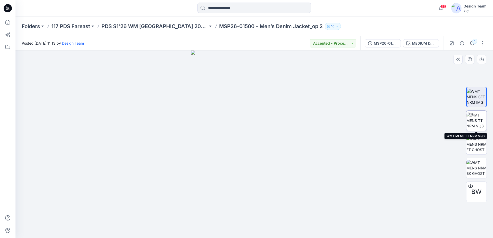
click at [478, 122] on img at bounding box center [476, 121] width 20 height 16
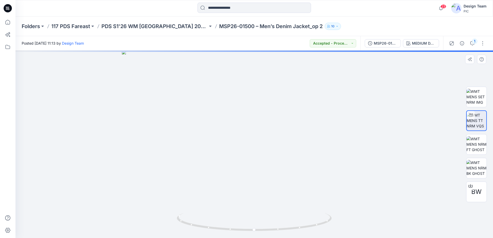
drag, startPoint x: 274, startPoint y: 120, endPoint x: 273, endPoint y: 158, distance: 38.5
click at [273, 158] on img at bounding box center [254, 144] width 265 height 188
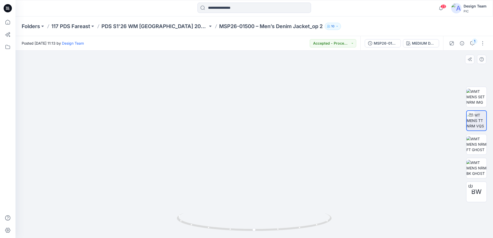
drag, startPoint x: 268, startPoint y: 177, endPoint x: 268, endPoint y: 169, distance: 8.0
click at [268, 169] on img at bounding box center [254, 141] width 239 height 196
drag, startPoint x: 267, startPoint y: 176, endPoint x: 266, endPoint y: 153, distance: 23.0
click at [266, 153] on img at bounding box center [254, 120] width 342 height 235
click at [476, 144] on img at bounding box center [476, 144] width 20 height 16
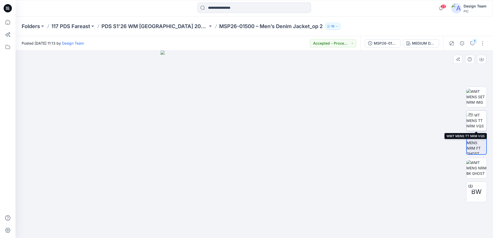
click at [473, 122] on img at bounding box center [476, 121] width 20 height 16
drag, startPoint x: 294, startPoint y: 112, endPoint x: 294, endPoint y: 136, distance: 23.7
click at [294, 136] on img at bounding box center [254, 128] width 316 height 222
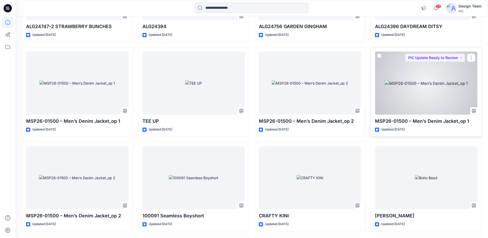
scroll to position [8824, 0]
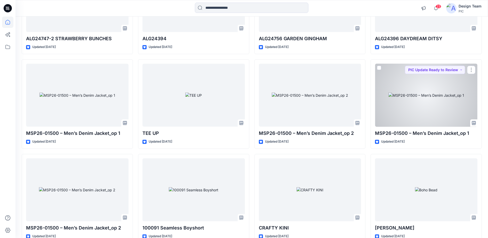
click at [433, 85] on div at bounding box center [426, 95] width 102 height 63
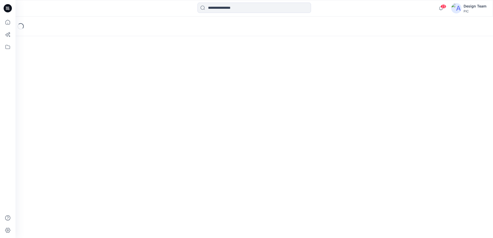
click at [433, 85] on div "Loading..." at bounding box center [253, 128] width 477 height 222
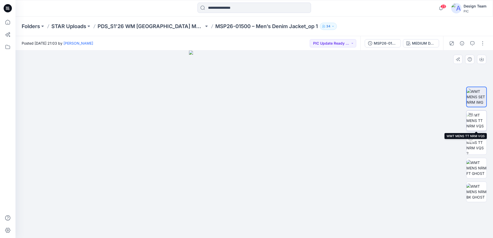
click at [479, 120] on img at bounding box center [476, 121] width 20 height 16
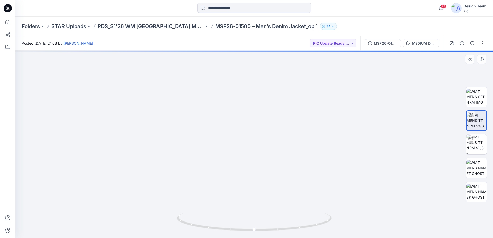
click at [267, 87] on img at bounding box center [254, 133] width 239 height 212
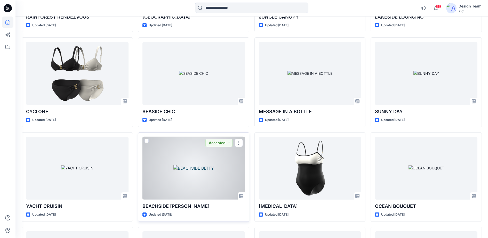
scroll to position [4759, 0]
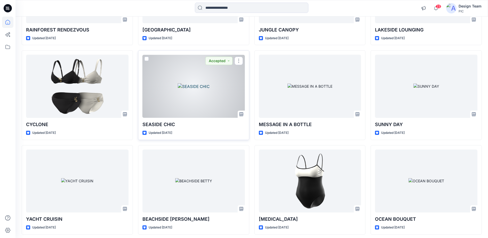
click at [217, 89] on div at bounding box center [193, 86] width 102 height 63
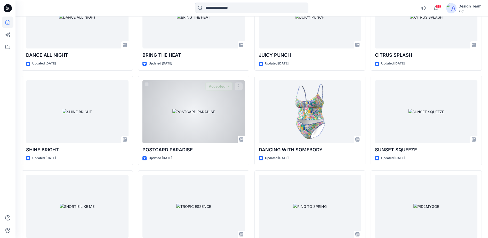
scroll to position [6534, 0]
click at [202, 118] on div at bounding box center [193, 112] width 102 height 63
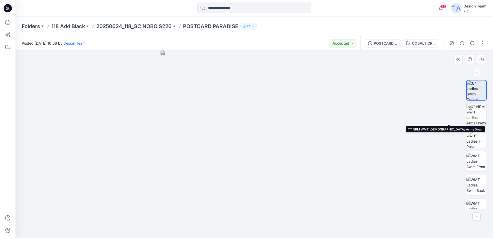
click at [479, 113] on img at bounding box center [476, 114] width 20 height 20
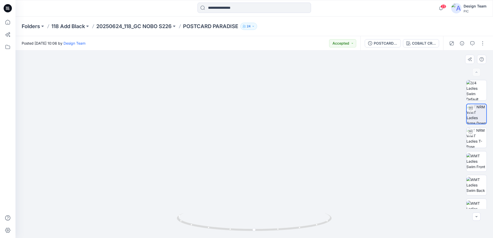
drag, startPoint x: 334, startPoint y: 123, endPoint x: 335, endPoint y: 132, distance: 9.3
click at [335, 132] on img at bounding box center [254, 132] width 265 height 212
click at [479, 93] on img at bounding box center [476, 90] width 20 height 20
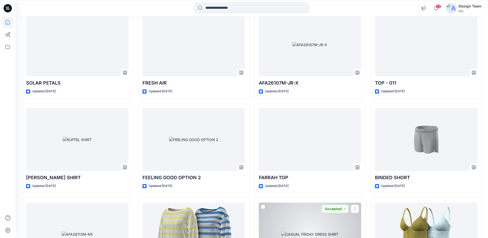
scroll to position [5082, 0]
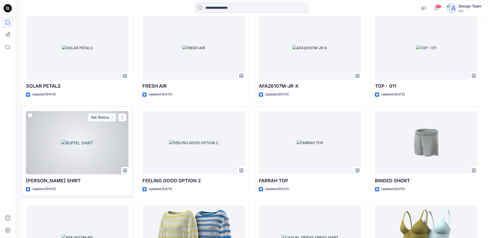
click at [85, 124] on div at bounding box center [77, 142] width 102 height 63
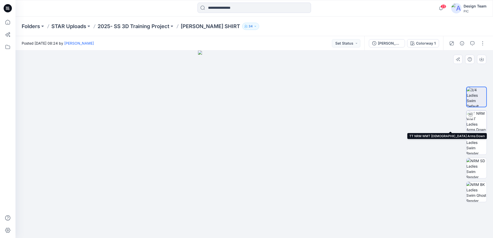
click at [482, 121] on img at bounding box center [476, 121] width 20 height 20
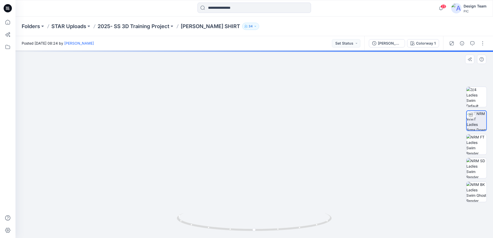
drag, startPoint x: 276, startPoint y: 99, endPoint x: 275, endPoint y: 149, distance: 49.6
click at [274, 152] on img at bounding box center [254, 113] width 420 height 251
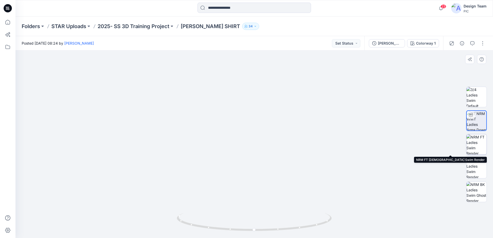
click at [471, 138] on img at bounding box center [476, 144] width 20 height 20
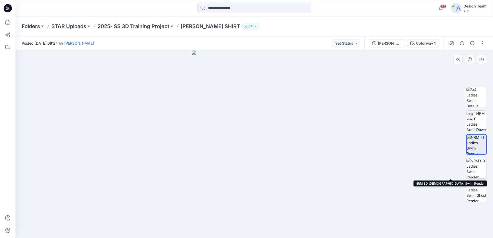
click at [473, 167] on img at bounding box center [476, 168] width 20 height 20
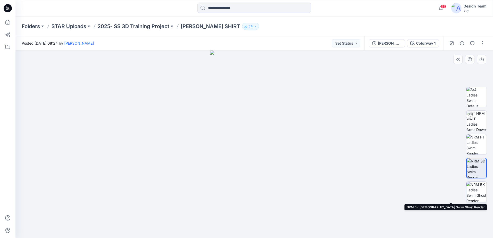
click at [481, 190] on img at bounding box center [476, 192] width 20 height 20
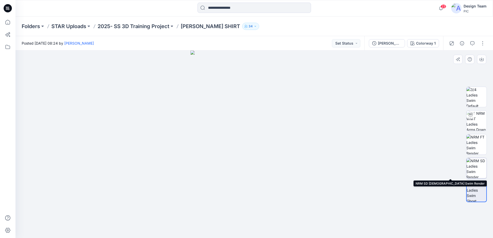
click at [473, 168] on img at bounding box center [476, 168] width 20 height 20
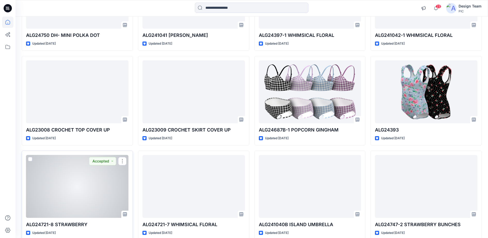
scroll to position [8576, 0]
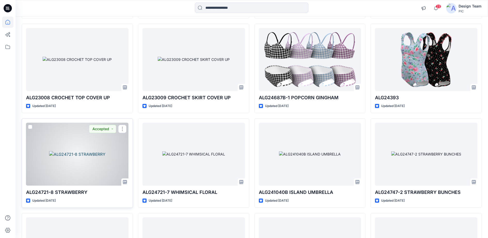
click at [106, 167] on div at bounding box center [77, 154] width 102 height 63
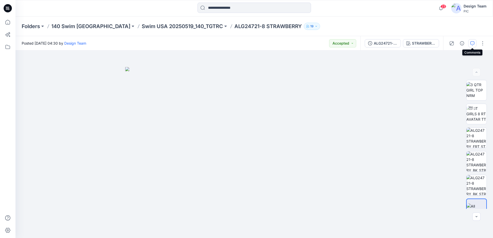
click at [472, 44] on icon "button" at bounding box center [472, 43] width 4 height 4
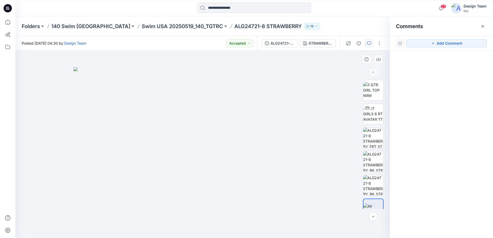
click at [334, 91] on div at bounding box center [202, 145] width 374 height 188
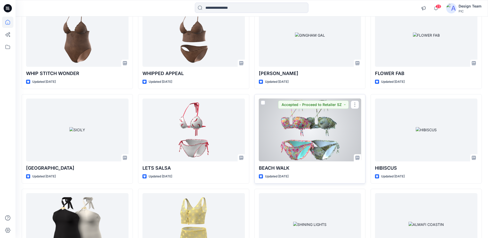
scroll to position [7156, 0]
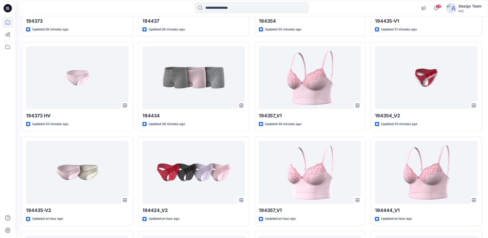
scroll to position [129, 0]
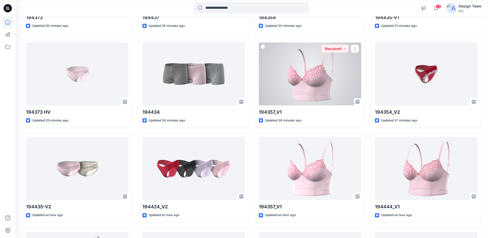
click at [286, 83] on div at bounding box center [310, 74] width 102 height 63
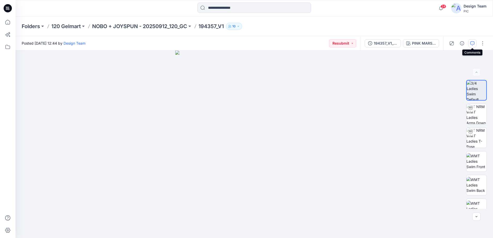
click at [472, 46] on button "button" at bounding box center [472, 43] width 8 height 8
